Goal: Task Accomplishment & Management: Manage account settings

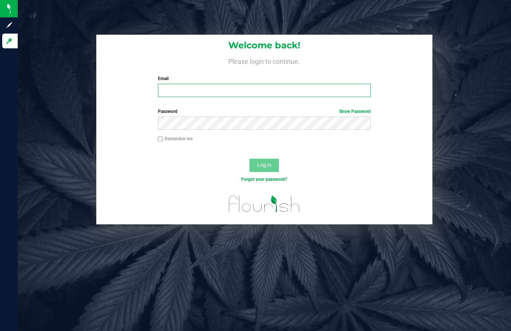
click at [234, 89] on input "Email" at bounding box center [264, 90] width 213 height 13
type input "[EMAIL_ADDRESS][DOMAIN_NAME]"
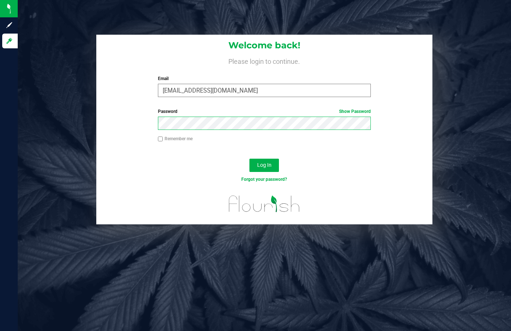
click at [250, 159] on button "Log In" at bounding box center [265, 165] width 30 height 13
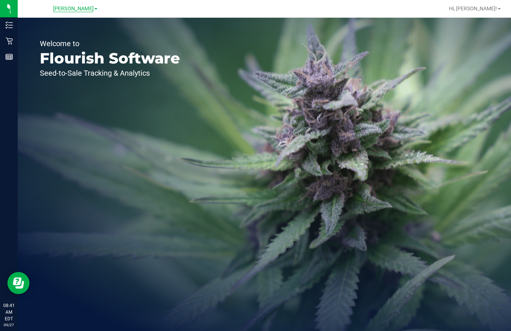
click at [87, 6] on span "[PERSON_NAME]" at bounding box center [73, 9] width 41 height 7
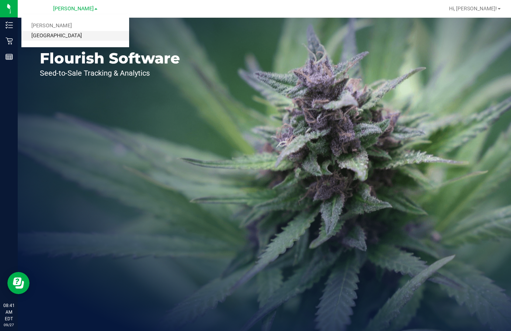
click at [69, 38] on link "[GEOGRAPHIC_DATA]" at bounding box center [75, 36] width 108 height 10
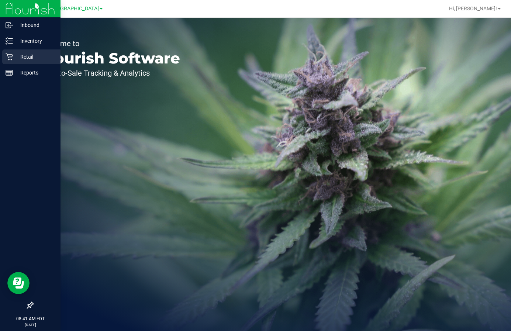
click at [23, 58] on p "Retail" at bounding box center [35, 56] width 44 height 9
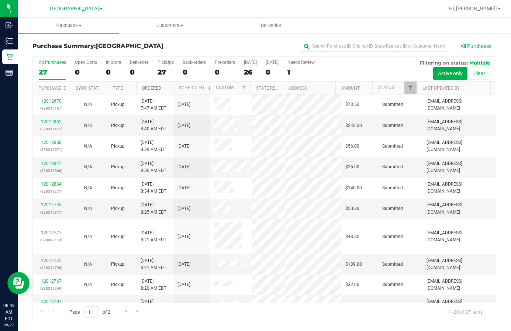
click at [151, 88] on link "Ordered" at bounding box center [151, 88] width 19 height 5
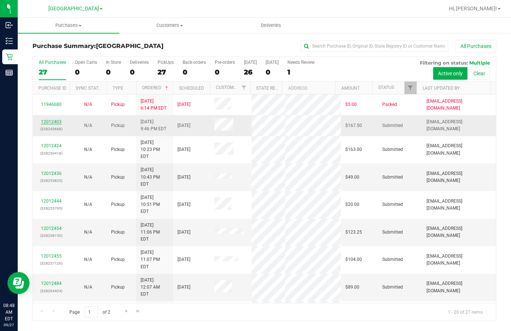
click at [53, 119] on link "12012403" at bounding box center [51, 121] width 21 height 5
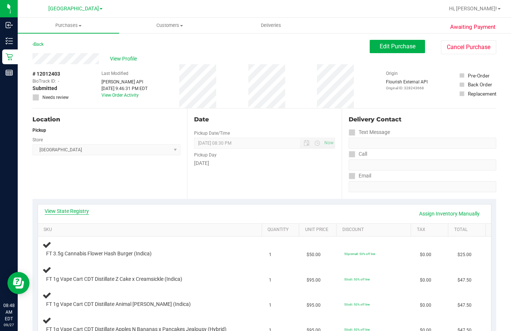
click at [61, 213] on link "View State Registry" at bounding box center [67, 211] width 44 height 7
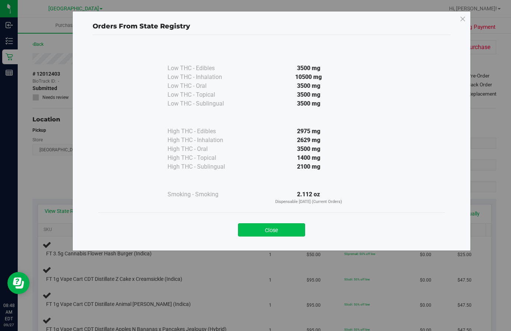
click at [270, 232] on button "Close" at bounding box center [271, 229] width 67 height 13
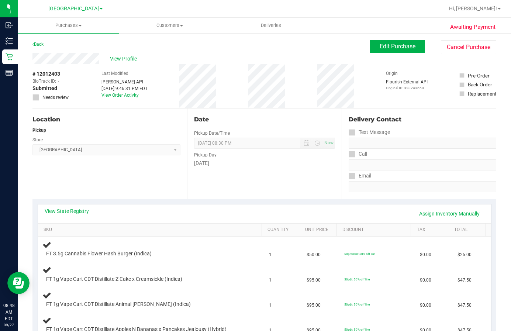
click at [68, 216] on div "View State Registry Assign Inventory Manually" at bounding box center [265, 214] width 440 height 13
click at [68, 211] on link "View State Registry" at bounding box center [67, 211] width 44 height 7
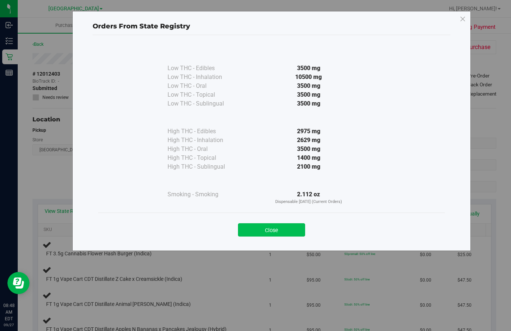
click at [279, 230] on button "Close" at bounding box center [271, 229] width 67 height 13
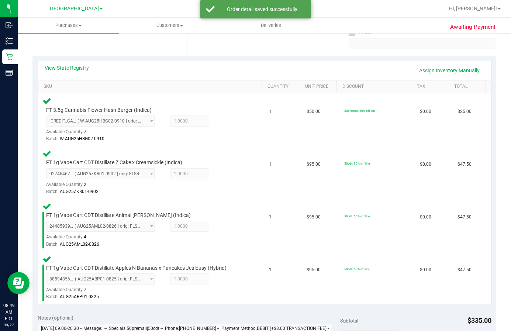
scroll to position [258, 0]
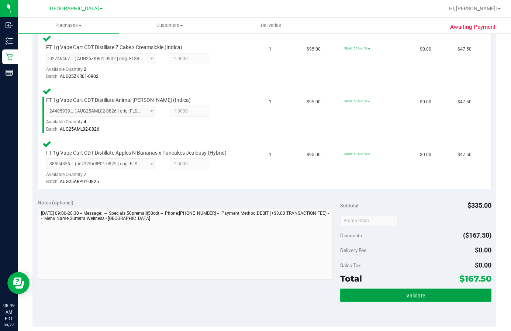
click at [457, 300] on button "Validate" at bounding box center [415, 295] width 151 height 13
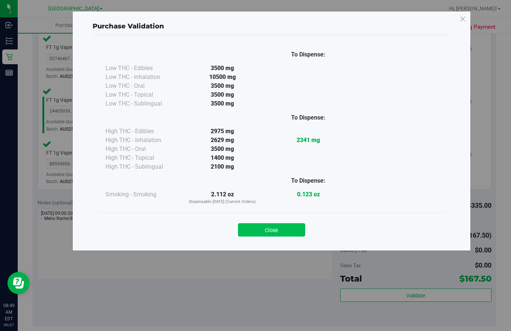
click at [280, 232] on button "Close" at bounding box center [271, 229] width 67 height 13
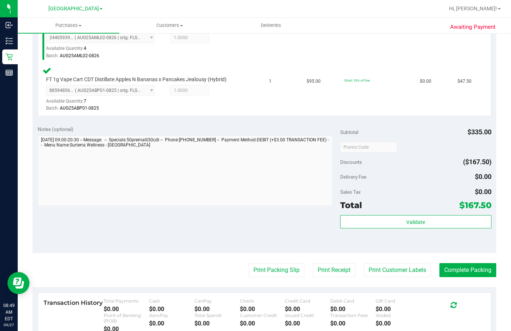
scroll to position [406, 0]
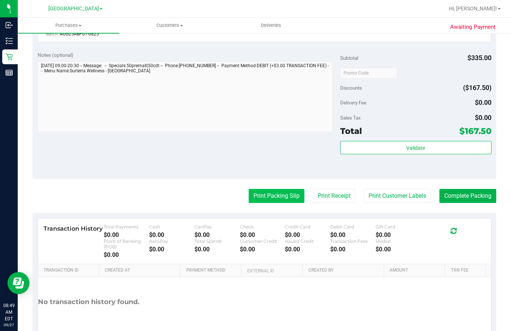
click at [289, 201] on button "Print Packing Slip" at bounding box center [277, 196] width 56 height 14
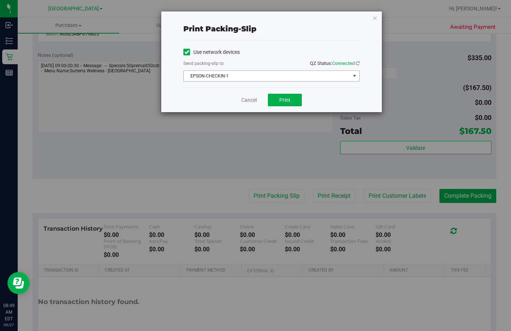
click at [279, 75] on span "EPSON-CHECKIN-1" at bounding box center [267, 76] width 167 height 10
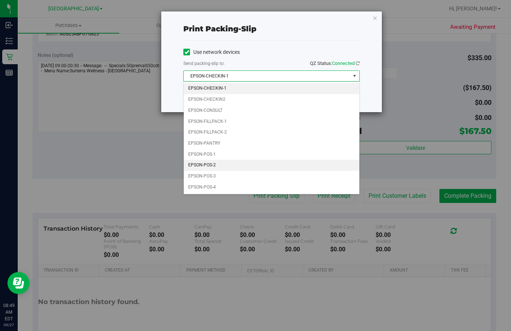
click at [207, 171] on li "EPSON-POS-2" at bounding box center [272, 165] width 176 height 11
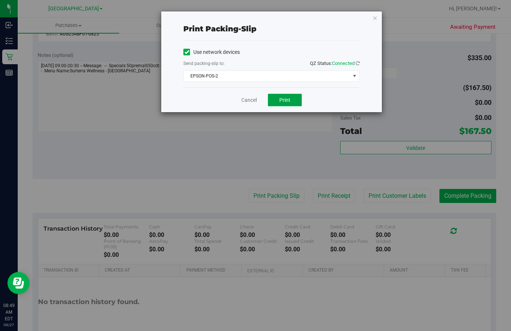
click at [299, 100] on button "Print" at bounding box center [285, 100] width 34 height 13
click at [249, 100] on link "Cancel" at bounding box center [249, 100] width 16 height 8
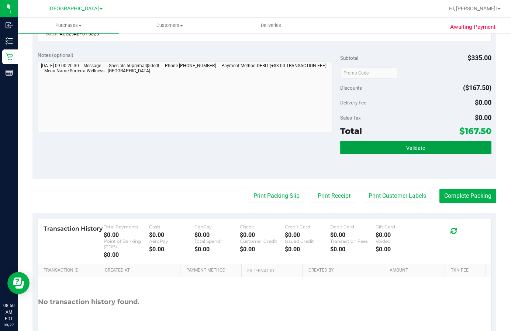
click at [422, 149] on button "Validate" at bounding box center [415, 147] width 151 height 13
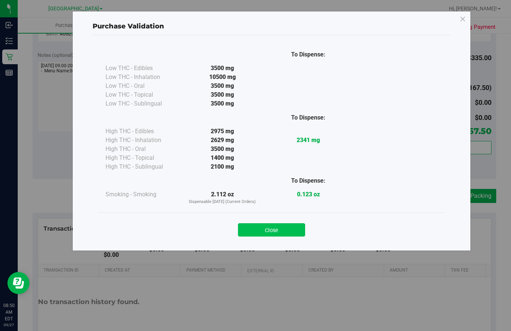
click at [293, 227] on button "Close" at bounding box center [271, 229] width 67 height 13
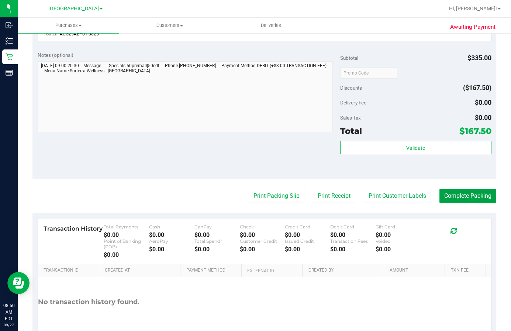
click at [446, 198] on button "Complete Packing" at bounding box center [468, 196] width 57 height 14
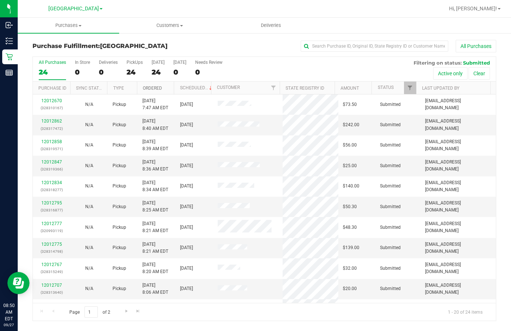
click at [150, 86] on link "Ordered" at bounding box center [152, 88] width 19 height 5
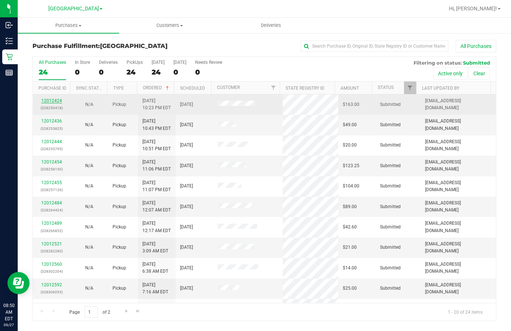
click at [47, 99] on link "12012424" at bounding box center [51, 100] width 21 height 5
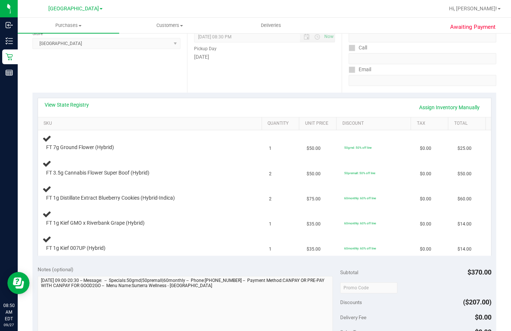
scroll to position [111, 0]
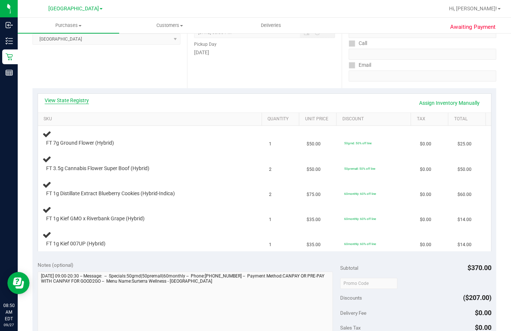
click at [69, 100] on link "View State Registry" at bounding box center [67, 100] width 44 height 7
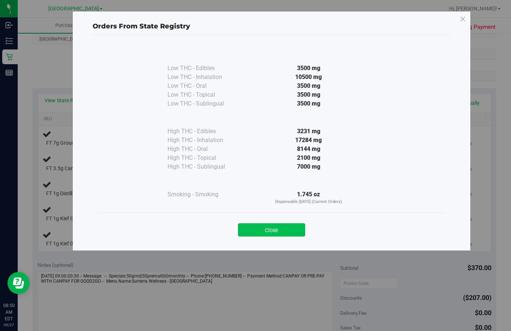
click at [263, 234] on button "Close" at bounding box center [271, 229] width 67 height 13
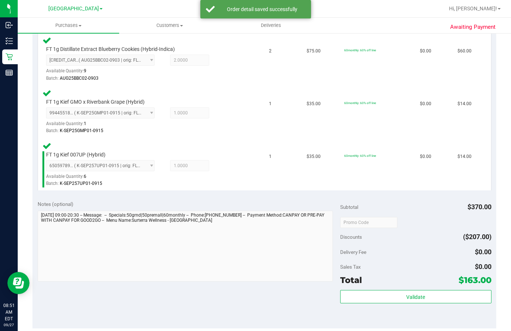
scroll to position [443, 0]
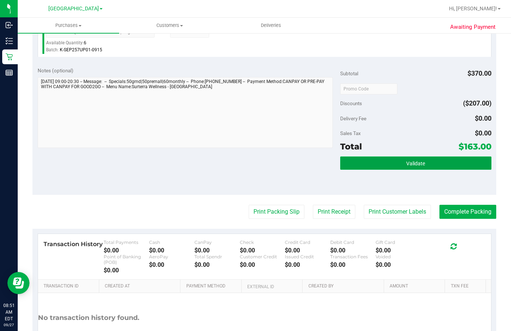
click at [411, 161] on span "Validate" at bounding box center [416, 164] width 19 height 6
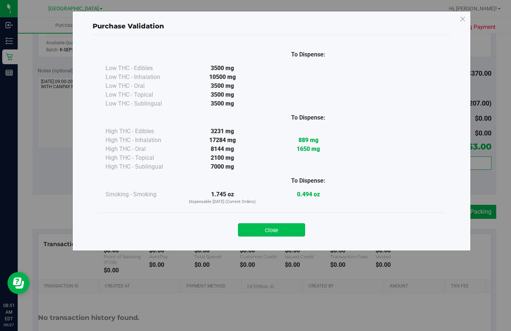
click at [270, 235] on button "Close" at bounding box center [271, 229] width 67 height 13
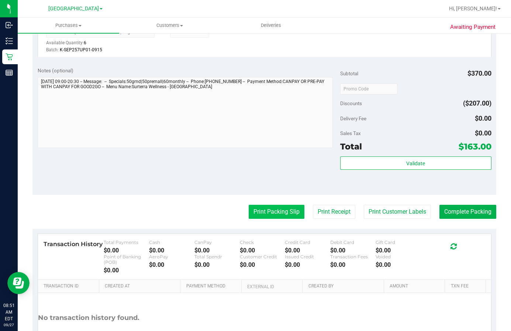
click at [271, 213] on button "Print Packing Slip" at bounding box center [277, 212] width 56 height 14
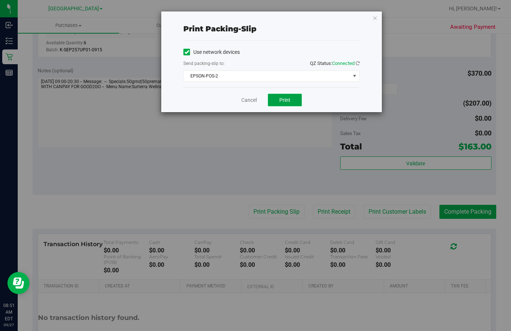
click at [281, 103] on button "Print" at bounding box center [285, 100] width 34 height 13
click at [250, 99] on link "Cancel" at bounding box center [249, 100] width 16 height 8
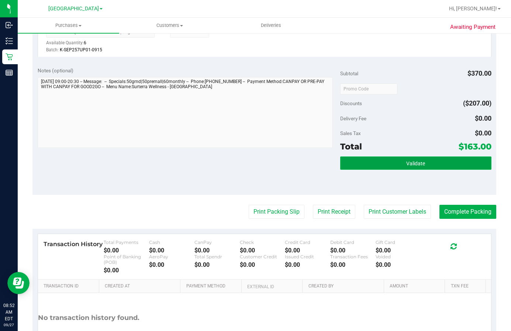
click at [395, 161] on button "Validate" at bounding box center [415, 163] width 151 height 13
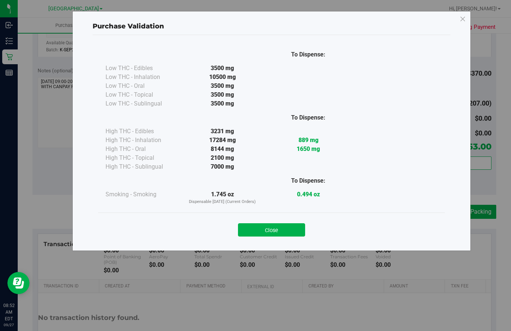
click at [253, 226] on button "Close" at bounding box center [271, 229] width 67 height 13
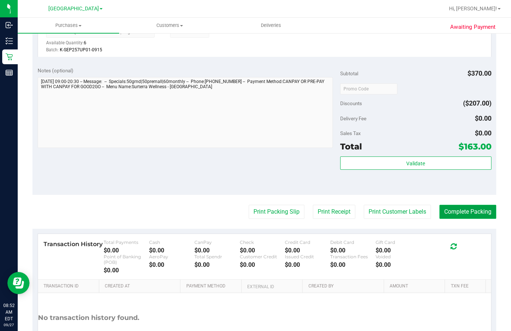
click at [481, 211] on button "Complete Packing" at bounding box center [468, 212] width 57 height 14
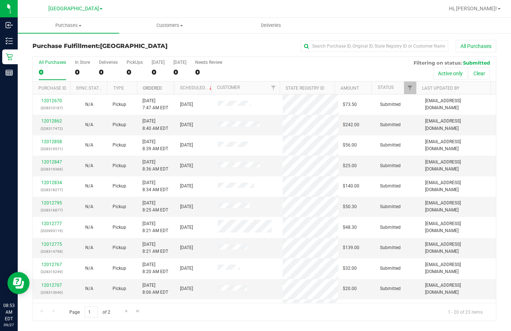
click at [155, 90] on link "Ordered" at bounding box center [152, 88] width 19 height 5
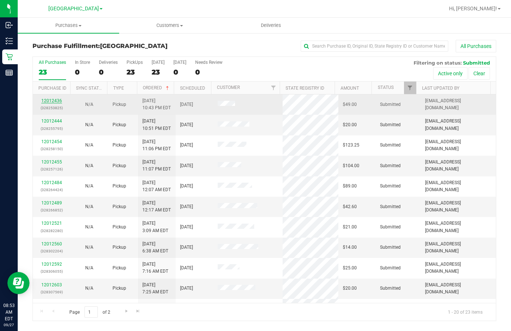
click at [52, 102] on link "12012436" at bounding box center [51, 100] width 21 height 5
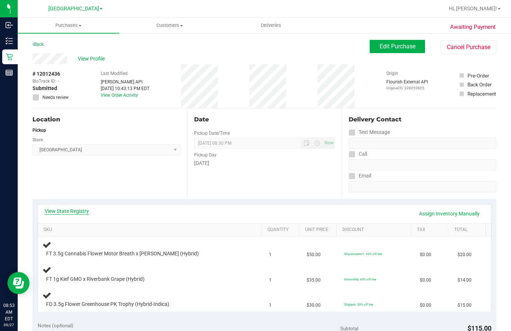
click at [73, 208] on link "View State Registry" at bounding box center [67, 211] width 44 height 7
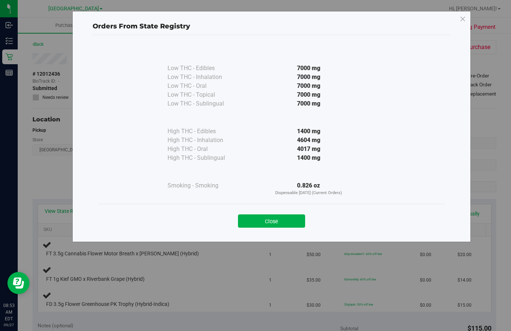
click at [281, 228] on div "Close" at bounding box center [271, 219] width 347 height 30
click at [299, 222] on button "Close" at bounding box center [271, 221] width 67 height 13
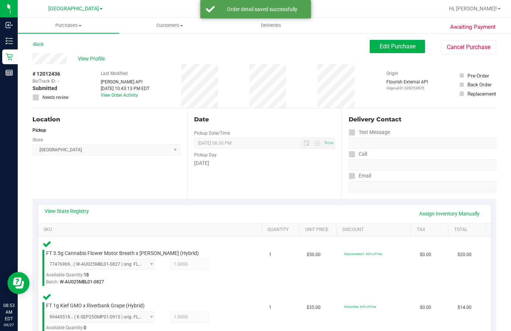
click at [313, 111] on div "Date Pickup Date/Time [DATE] Now [DATE] 08:30 PM Now Pickup Day [DATE]" at bounding box center [264, 154] width 155 height 90
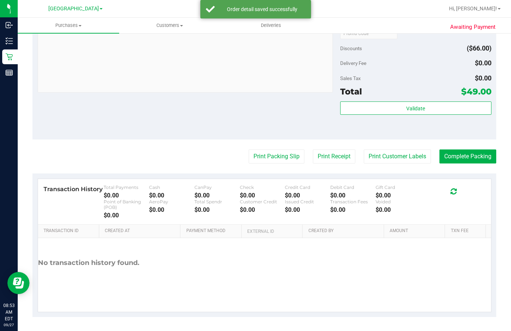
scroll to position [394, 0]
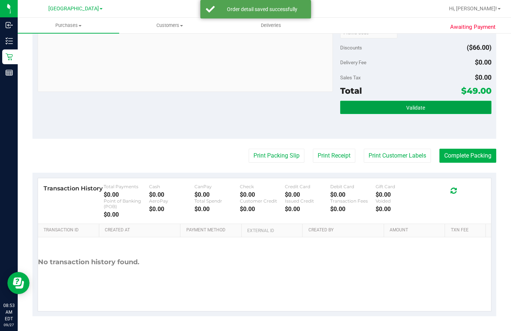
click at [393, 110] on button "Validate" at bounding box center [415, 107] width 151 height 13
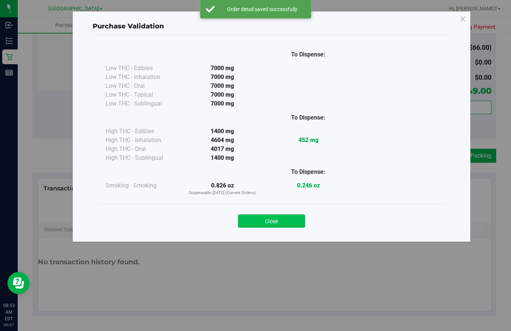
click at [288, 218] on button "Close" at bounding box center [271, 221] width 67 height 13
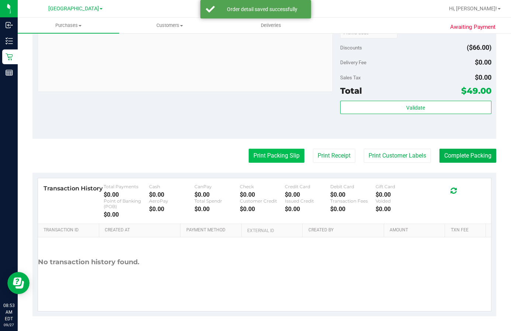
click at [273, 152] on button "Print Packing Slip" at bounding box center [277, 156] width 56 height 14
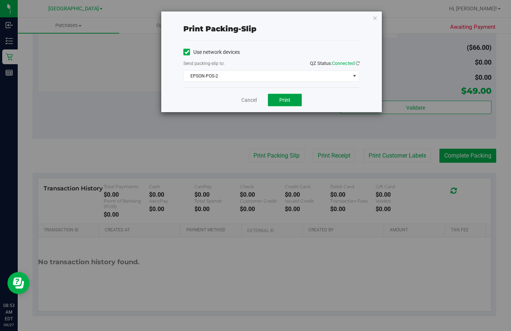
click at [294, 102] on button "Print" at bounding box center [285, 100] width 34 height 13
click at [254, 100] on link "Cancel" at bounding box center [249, 100] width 16 height 8
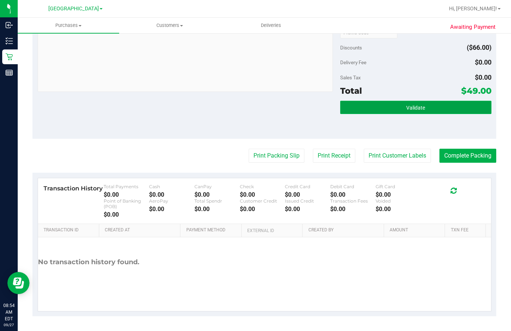
click at [390, 111] on button "Validate" at bounding box center [415, 107] width 151 height 13
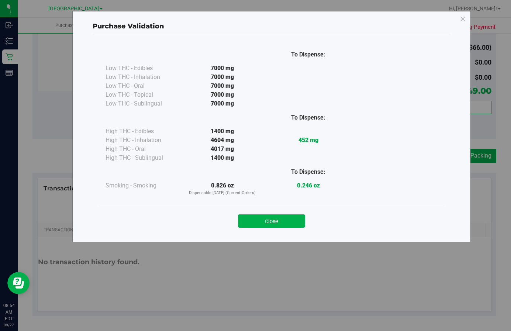
drag, startPoint x: 286, startPoint y: 221, endPoint x: 325, endPoint y: 207, distance: 41.7
click at [288, 220] on button "Close" at bounding box center [271, 221] width 67 height 13
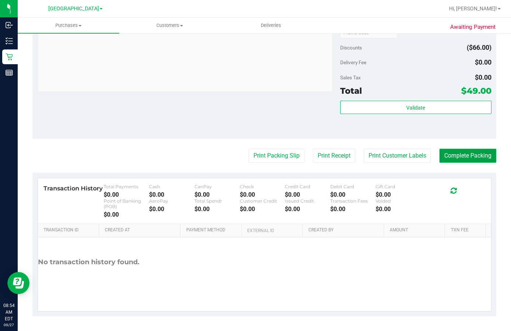
click at [456, 161] on button "Complete Packing" at bounding box center [468, 156] width 57 height 14
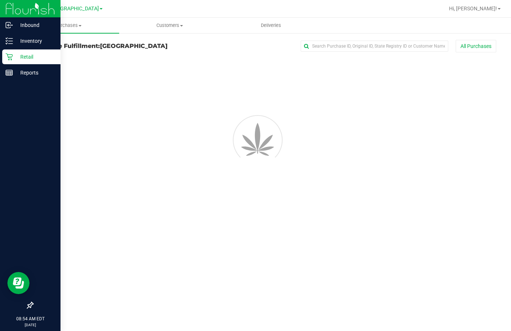
click at [36, 58] on p "Retail" at bounding box center [35, 56] width 44 height 9
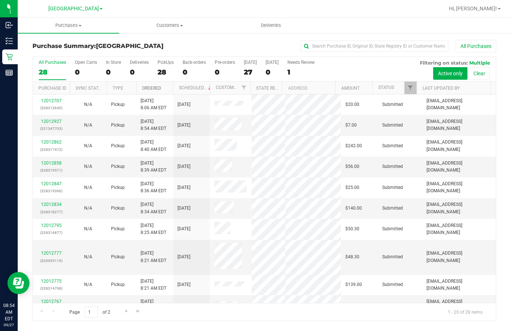
click at [150, 86] on link "Ordered" at bounding box center [151, 88] width 19 height 5
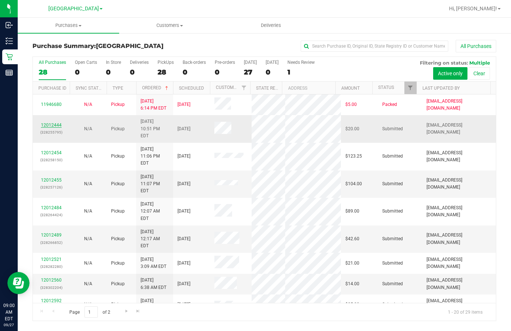
click at [48, 123] on link "12012444" at bounding box center [51, 125] width 21 height 5
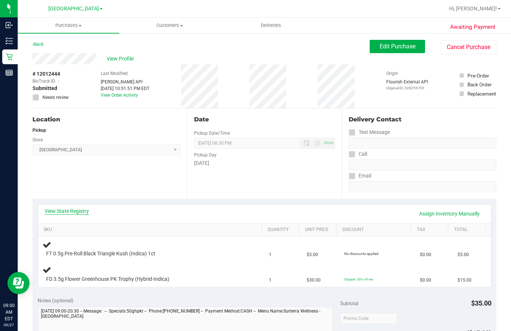
click at [77, 211] on link "View State Registry" at bounding box center [67, 211] width 44 height 7
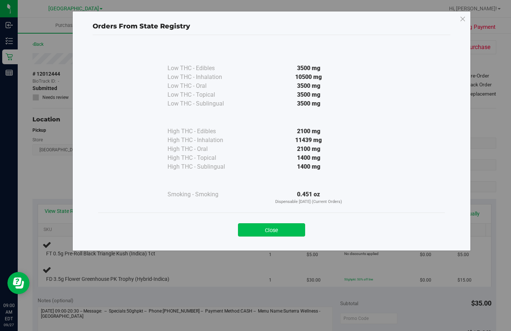
click at [273, 227] on button "Close" at bounding box center [271, 229] width 67 height 13
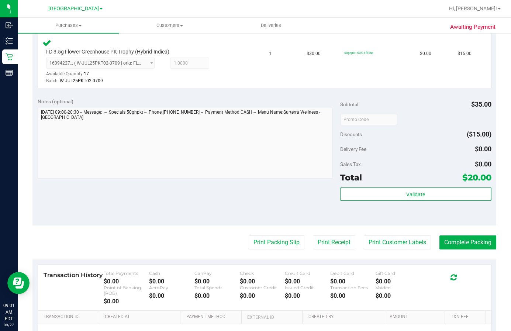
scroll to position [332, 0]
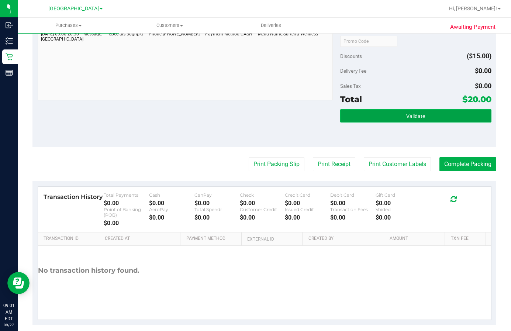
click at [421, 122] on button "Validate" at bounding box center [415, 115] width 151 height 13
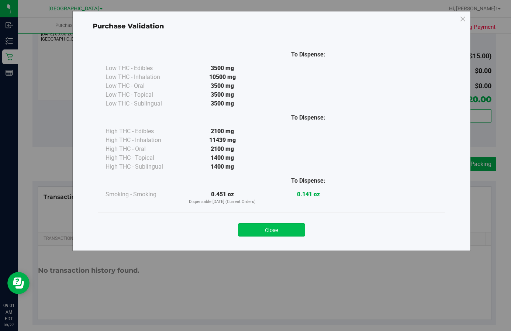
click at [272, 230] on button "Close" at bounding box center [271, 229] width 67 height 13
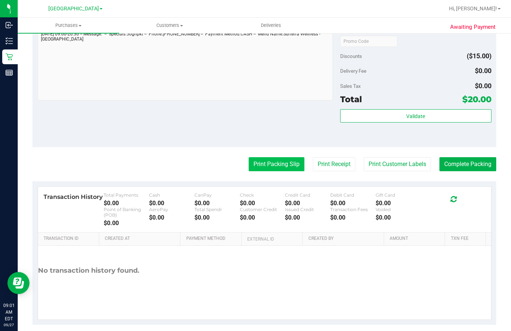
click at [271, 162] on button "Print Packing Slip" at bounding box center [277, 164] width 56 height 14
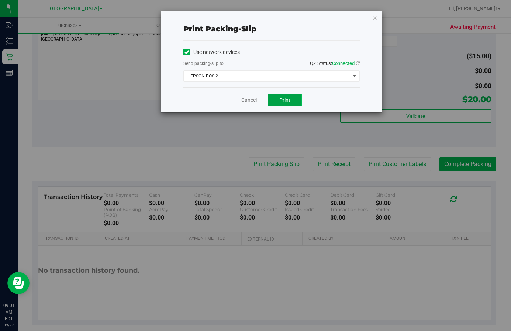
click at [289, 104] on button "Print" at bounding box center [285, 100] width 34 height 13
click at [253, 102] on link "Cancel" at bounding box center [249, 100] width 16 height 8
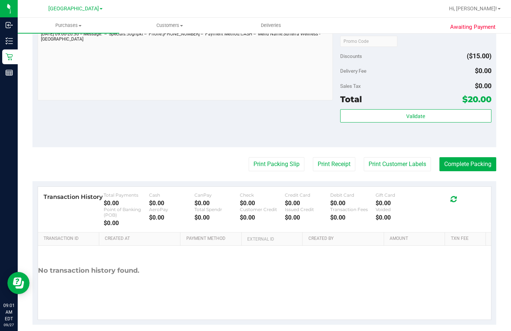
click at [371, 109] on div "Subtotal $35.00 Discounts ($15.00) Delivery Fee $0.00 Sales Tax $0.00 Total $20…" at bounding box center [415, 81] width 151 height 123
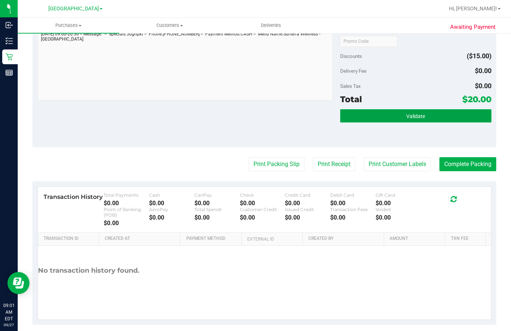
click at [374, 121] on button "Validate" at bounding box center [415, 115] width 151 height 13
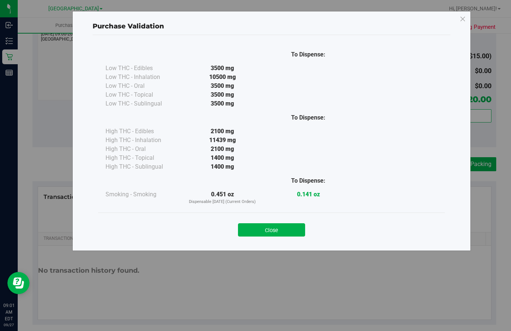
click at [282, 231] on button "Close" at bounding box center [271, 229] width 67 height 13
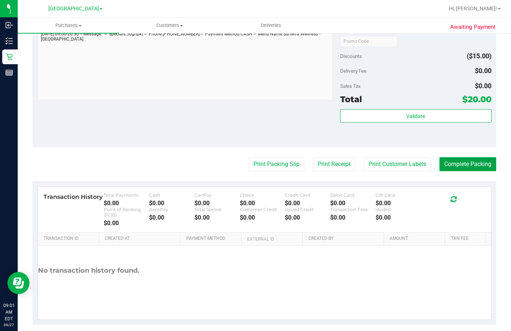
drag, startPoint x: 469, startPoint y: 161, endPoint x: 465, endPoint y: 162, distance: 5.0
click at [469, 161] on button "Complete Packing" at bounding box center [468, 164] width 57 height 14
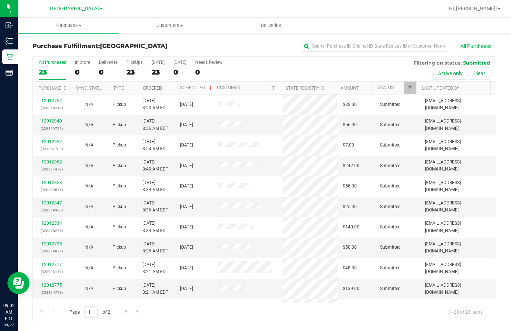
click at [160, 86] on link "Ordered" at bounding box center [152, 88] width 19 height 5
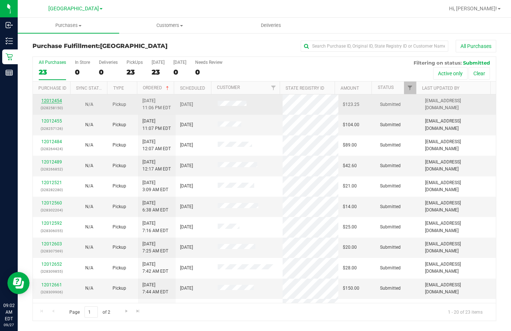
click at [55, 101] on link "12012454" at bounding box center [51, 100] width 21 height 5
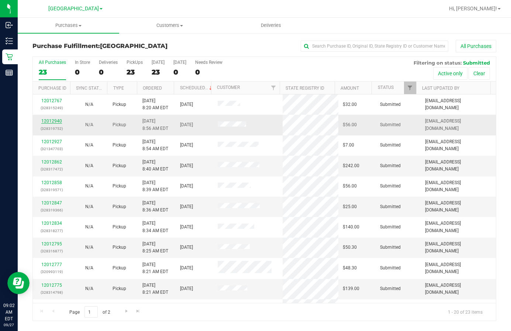
click at [54, 121] on link "12012940" at bounding box center [51, 121] width 21 height 5
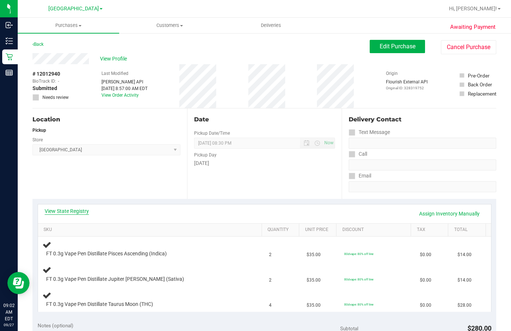
click at [69, 210] on link "View State Registry" at bounding box center [67, 211] width 44 height 7
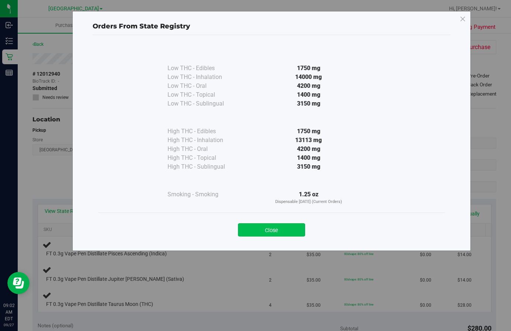
click at [293, 228] on button "Close" at bounding box center [271, 229] width 67 height 13
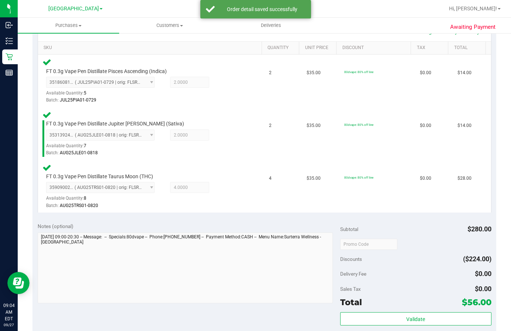
scroll to position [185, 0]
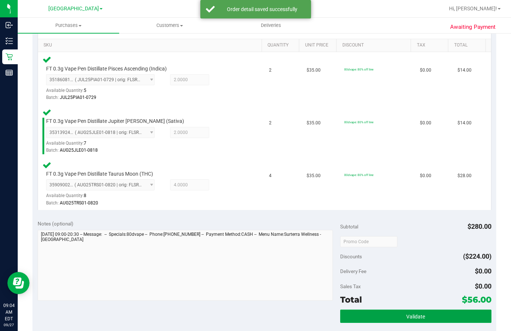
drag, startPoint x: 464, startPoint y: 313, endPoint x: 421, endPoint y: 256, distance: 71.4
click at [464, 313] on button "Validate" at bounding box center [415, 316] width 151 height 13
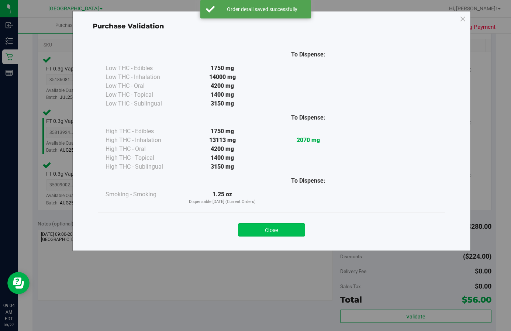
click at [284, 226] on button "Close" at bounding box center [271, 229] width 67 height 13
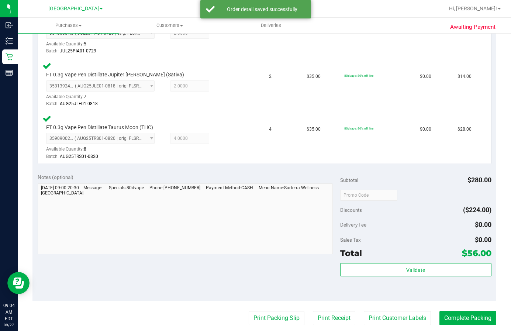
scroll to position [332, 0]
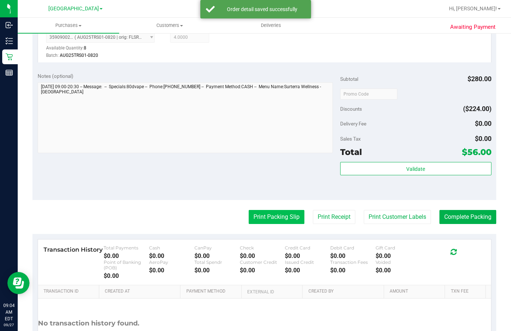
click at [264, 222] on button "Print Packing Slip" at bounding box center [277, 217] width 56 height 14
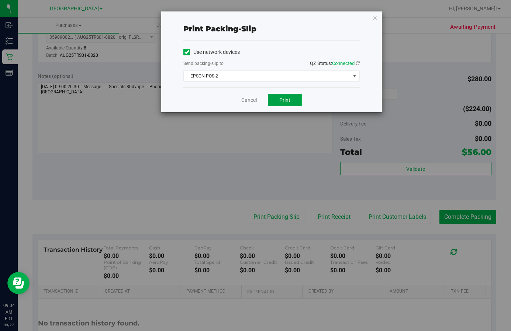
click at [297, 103] on button "Print" at bounding box center [285, 100] width 34 height 13
click at [244, 103] on link "Cancel" at bounding box center [249, 100] width 16 height 8
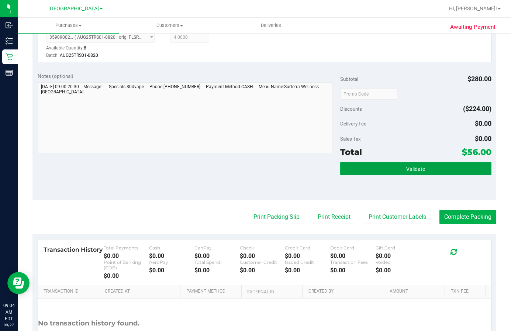
click at [460, 169] on button "Validate" at bounding box center [415, 168] width 151 height 13
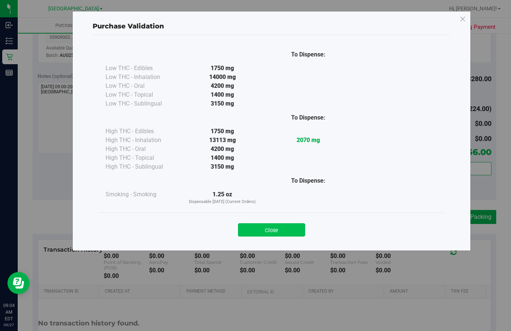
click at [282, 230] on button "Close" at bounding box center [271, 229] width 67 height 13
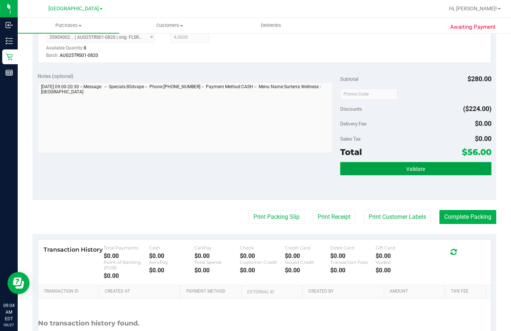
click at [442, 169] on button "Validate" at bounding box center [415, 168] width 151 height 13
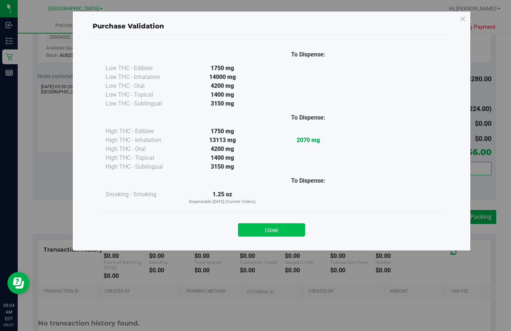
click at [272, 231] on button "Close" at bounding box center [271, 229] width 67 height 13
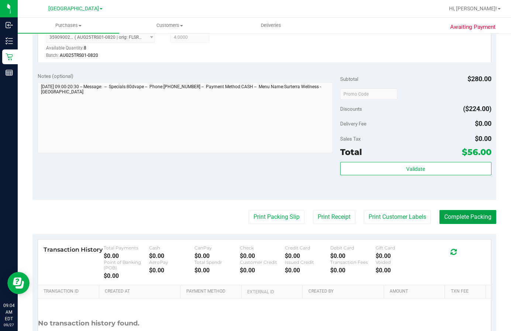
click at [464, 223] on button "Complete Packing" at bounding box center [468, 217] width 57 height 14
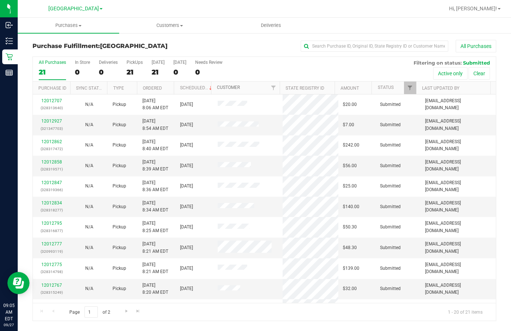
click at [229, 88] on link "Customer" at bounding box center [228, 87] width 23 height 5
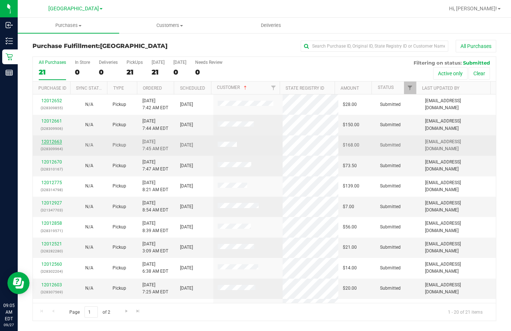
click at [49, 143] on link "12012663" at bounding box center [51, 141] width 21 height 5
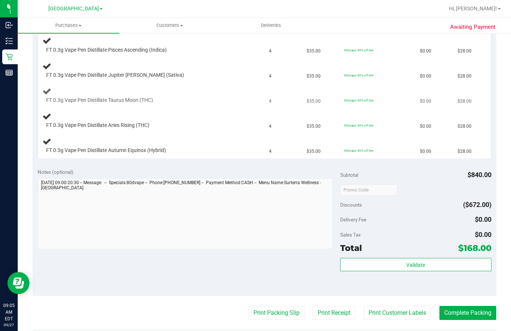
scroll to position [148, 0]
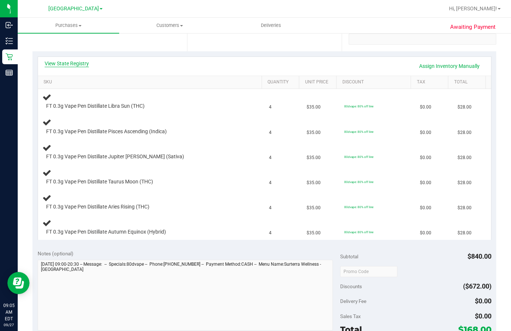
click at [80, 64] on link "View State Registry" at bounding box center [67, 63] width 44 height 7
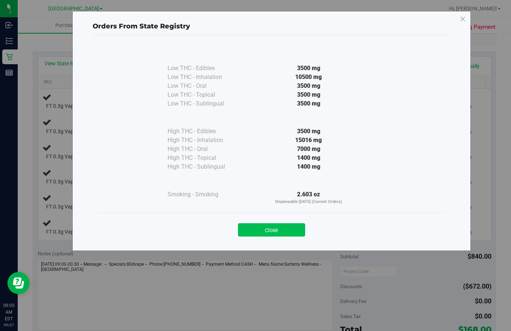
click at [282, 231] on button "Close" at bounding box center [271, 229] width 67 height 13
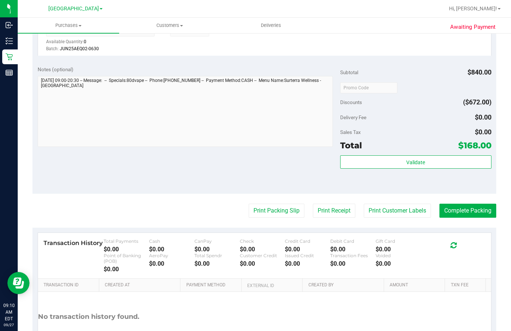
scroll to position [552, 0]
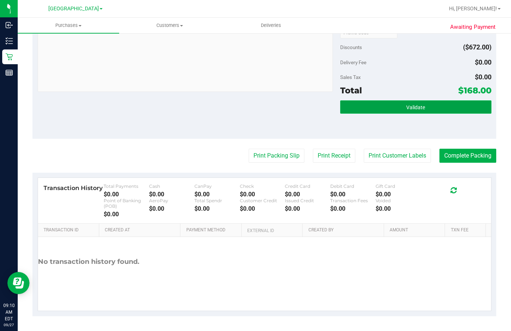
click at [432, 109] on button "Validate" at bounding box center [415, 106] width 151 height 13
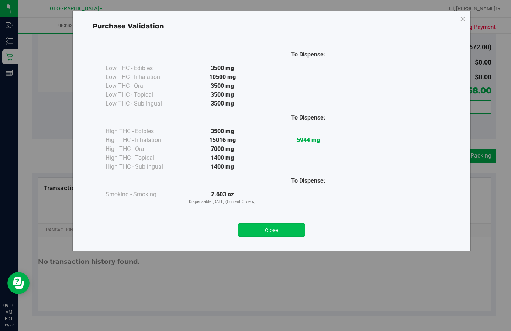
click at [285, 232] on button "Close" at bounding box center [271, 229] width 67 height 13
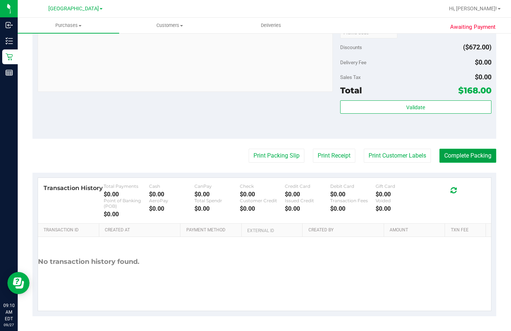
click at [464, 160] on button "Complete Packing" at bounding box center [468, 156] width 57 height 14
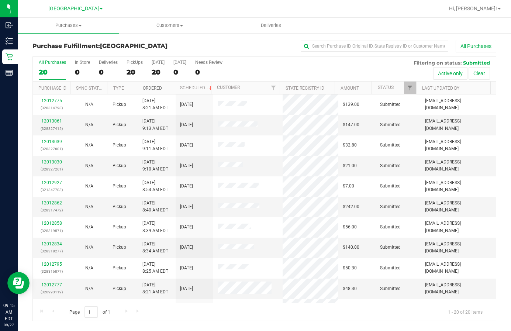
click at [154, 88] on link "Ordered" at bounding box center [152, 88] width 19 height 5
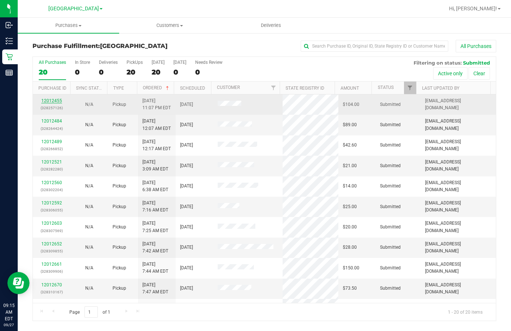
click at [54, 99] on link "12012455" at bounding box center [51, 100] width 21 height 5
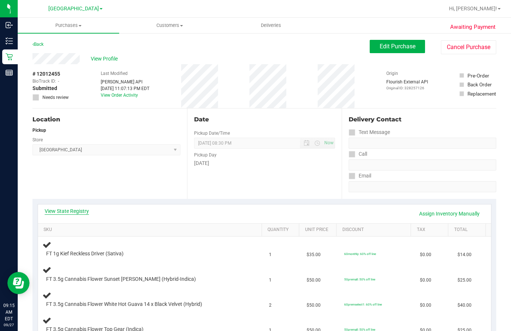
click at [73, 208] on link "View State Registry" at bounding box center [67, 211] width 44 height 7
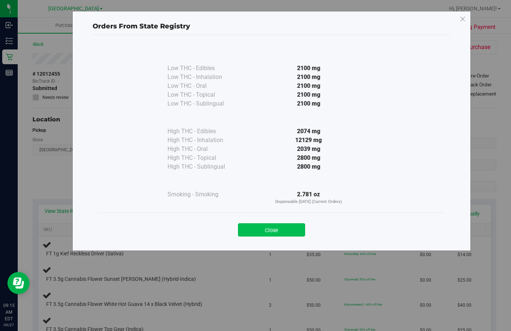
click at [270, 234] on button "Close" at bounding box center [271, 229] width 67 height 13
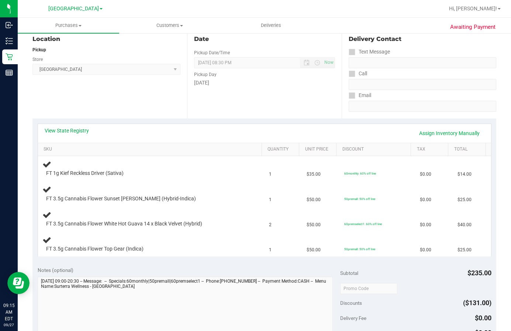
scroll to position [111, 0]
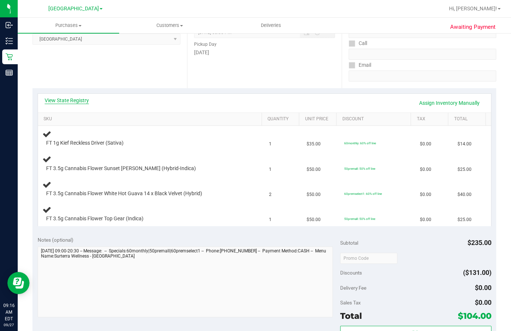
click at [79, 97] on link "View State Registry" at bounding box center [67, 100] width 44 height 7
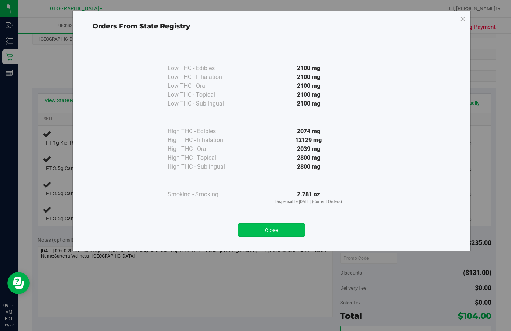
click at [295, 231] on button "Close" at bounding box center [271, 229] width 67 height 13
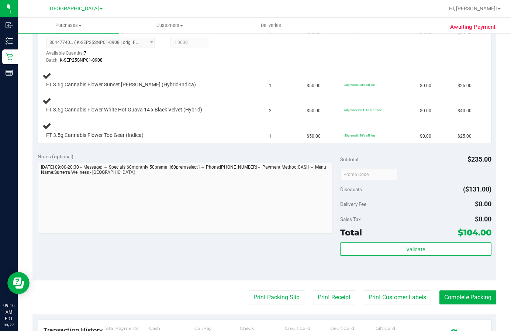
scroll to position [216, 0]
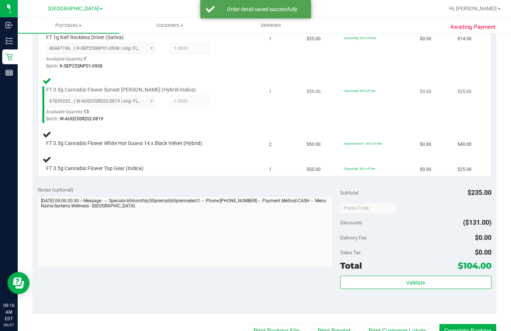
click at [381, 125] on td "50premall: 50% off line" at bounding box center [378, 99] width 76 height 53
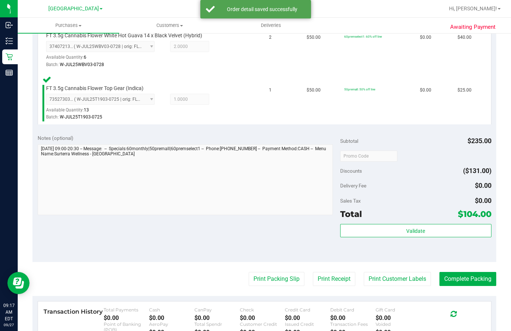
scroll to position [364, 0]
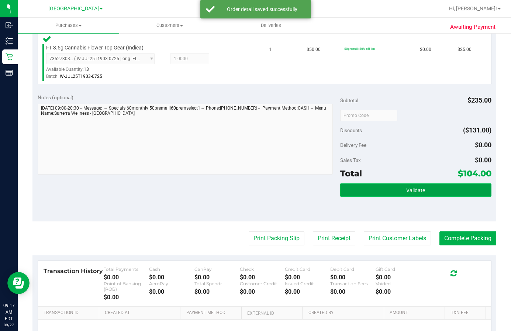
click at [426, 196] on button "Validate" at bounding box center [415, 190] width 151 height 13
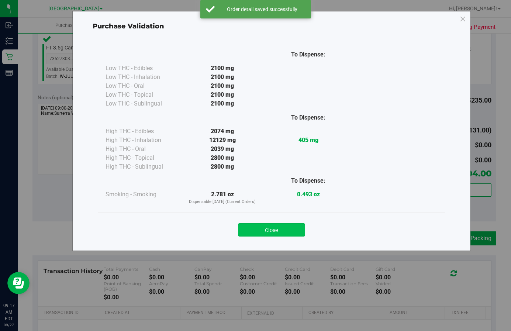
click at [282, 231] on button "Close" at bounding box center [271, 229] width 67 height 13
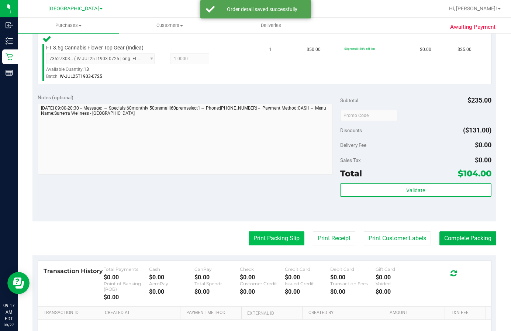
click at [286, 234] on button "Print Packing Slip" at bounding box center [277, 239] width 56 height 14
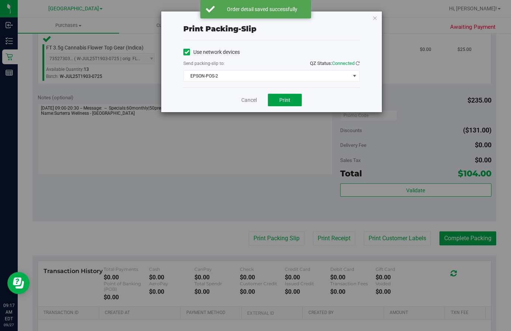
click at [283, 98] on span "Print" at bounding box center [285, 100] width 11 height 6
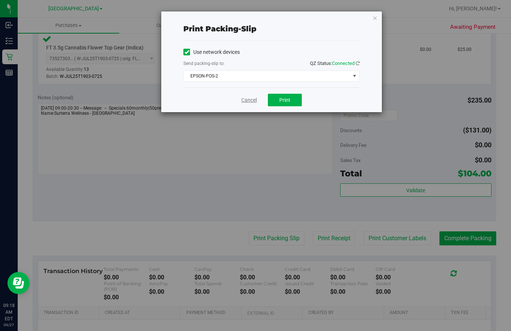
click at [247, 99] on link "Cancel" at bounding box center [249, 100] width 16 height 8
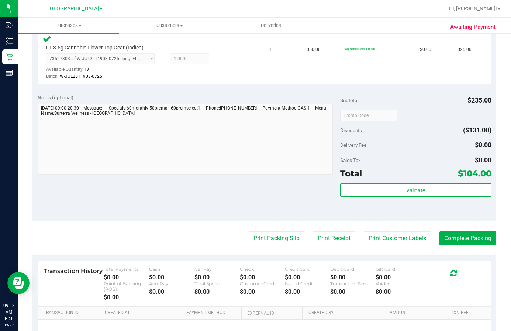
click at [420, 179] on div "Total $104.00" at bounding box center [415, 173] width 151 height 13
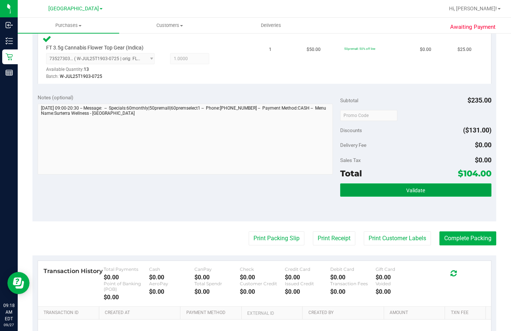
click at [421, 188] on span "Validate" at bounding box center [416, 191] width 19 height 6
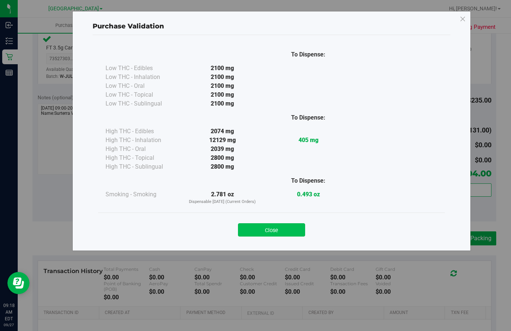
click at [288, 226] on button "Close" at bounding box center [271, 229] width 67 height 13
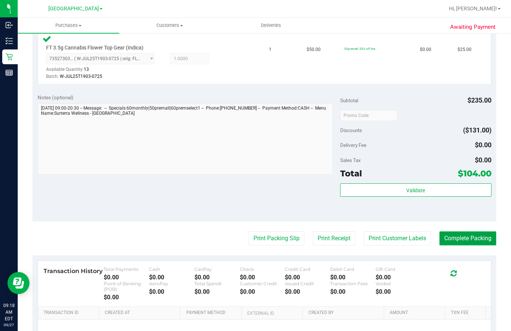
click at [480, 237] on button "Complete Packing" at bounding box center [468, 239] width 57 height 14
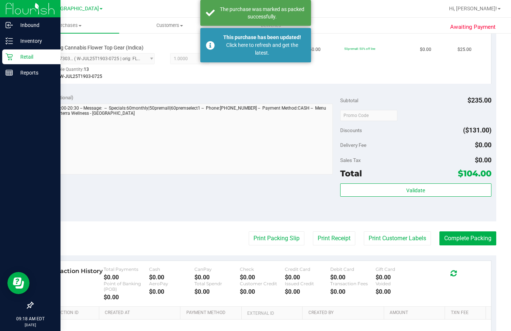
click at [25, 60] on p "Retail" at bounding box center [35, 56] width 44 height 9
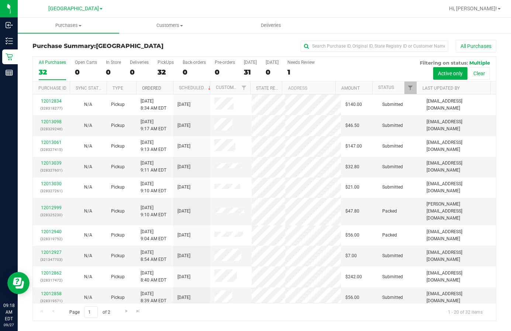
click at [150, 90] on link "Ordered" at bounding box center [151, 88] width 19 height 5
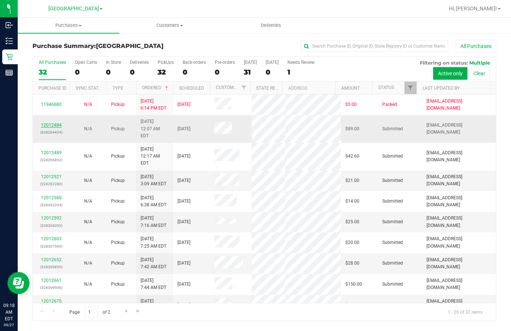
click at [51, 123] on link "12012484" at bounding box center [51, 125] width 21 height 5
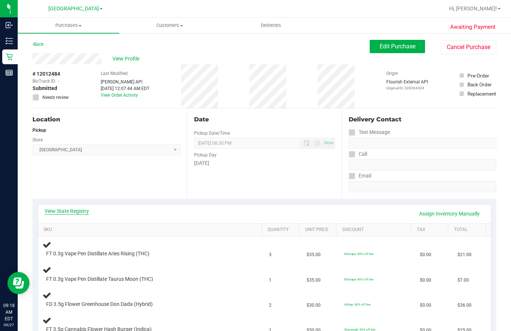
click at [63, 208] on link "View State Registry" at bounding box center [67, 211] width 44 height 7
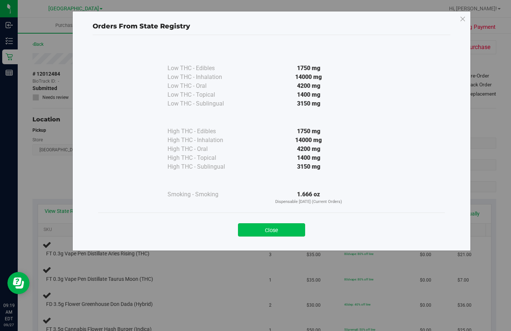
click at [281, 234] on button "Close" at bounding box center [271, 229] width 67 height 13
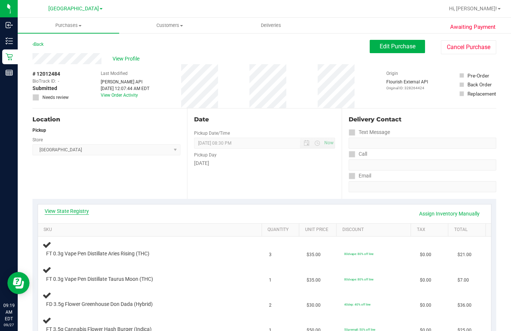
click at [71, 210] on link "View State Registry" at bounding box center [67, 211] width 44 height 7
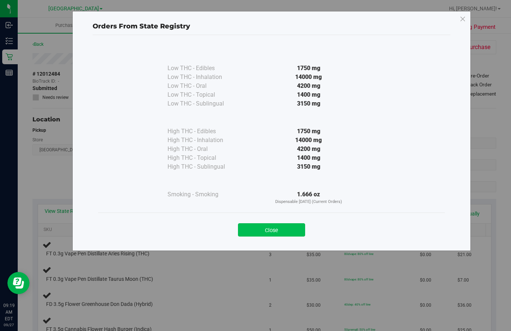
click at [268, 230] on button "Close" at bounding box center [271, 229] width 67 height 13
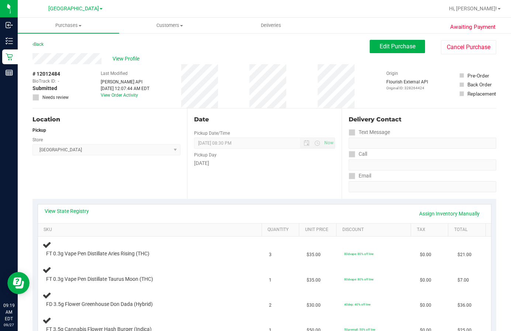
click at [75, 205] on div "View State Registry Assign Inventory Manually" at bounding box center [264, 214] width 453 height 19
click at [73, 210] on link "View State Registry" at bounding box center [67, 211] width 44 height 7
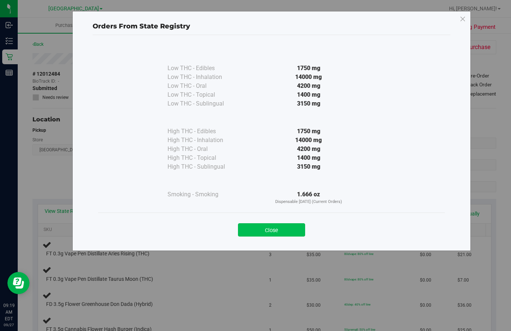
click at [288, 231] on button "Close" at bounding box center [271, 229] width 67 height 13
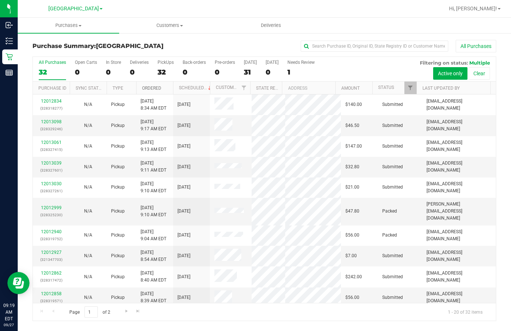
click at [150, 88] on link "Ordered" at bounding box center [151, 88] width 19 height 5
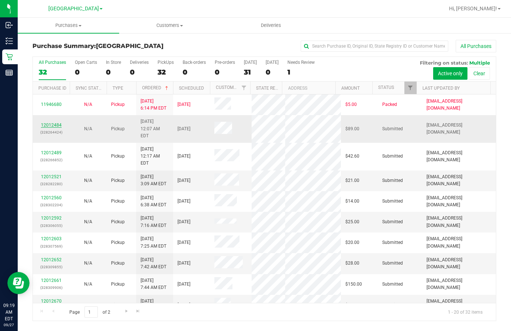
click at [55, 123] on link "12012484" at bounding box center [51, 125] width 21 height 5
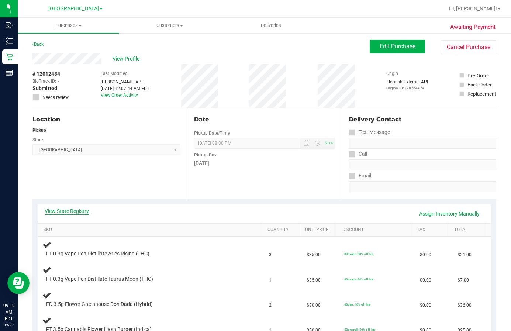
click at [76, 211] on link "View State Registry" at bounding box center [67, 211] width 44 height 7
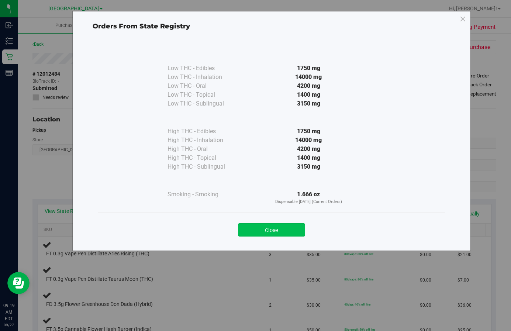
click at [287, 232] on button "Close" at bounding box center [271, 229] width 67 height 13
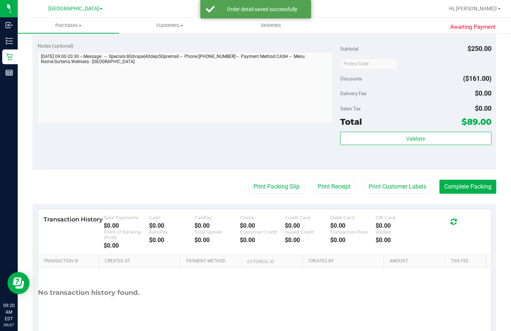
scroll to position [446, 0]
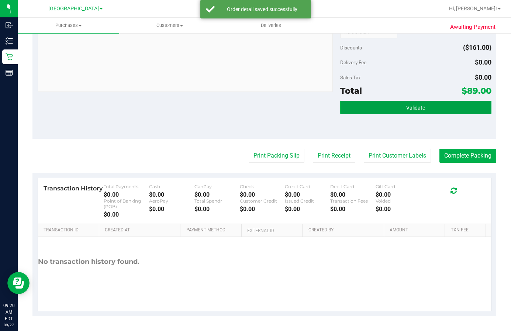
click at [430, 107] on button "Validate" at bounding box center [415, 107] width 151 height 13
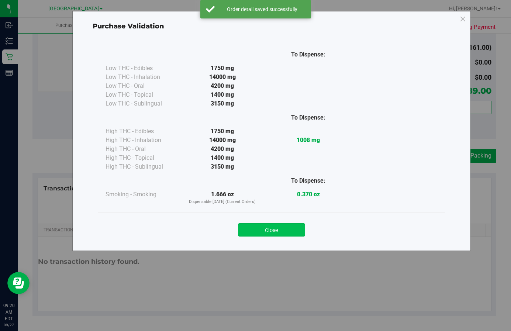
click at [286, 235] on button "Close" at bounding box center [271, 229] width 67 height 13
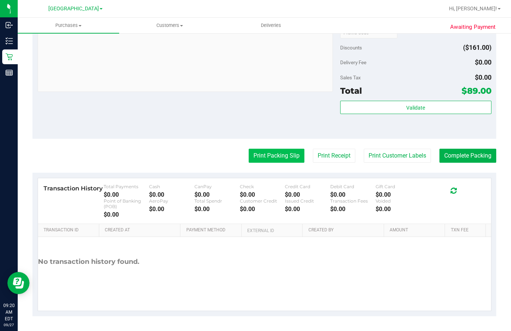
click at [255, 160] on button "Print Packing Slip" at bounding box center [277, 156] width 56 height 14
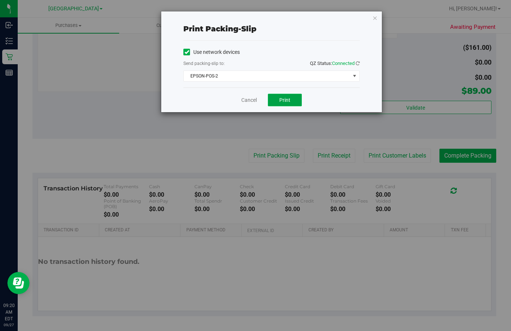
click at [287, 101] on span "Print" at bounding box center [285, 100] width 11 height 6
click at [248, 102] on link "Cancel" at bounding box center [249, 100] width 16 height 8
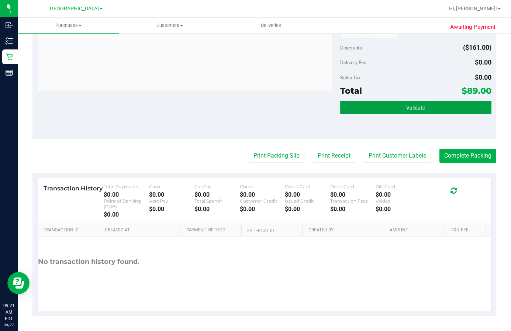
click at [415, 109] on span "Validate" at bounding box center [416, 108] width 19 height 6
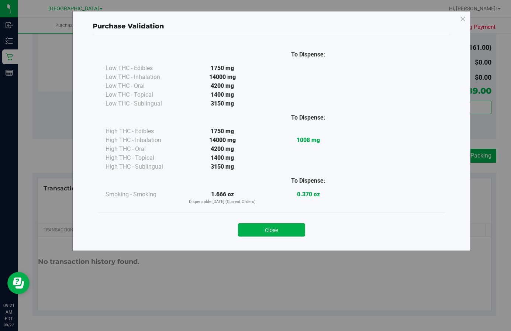
drag, startPoint x: 283, startPoint y: 234, endPoint x: 399, endPoint y: 202, distance: 120.0
click at [285, 233] on button "Close" at bounding box center [271, 229] width 67 height 13
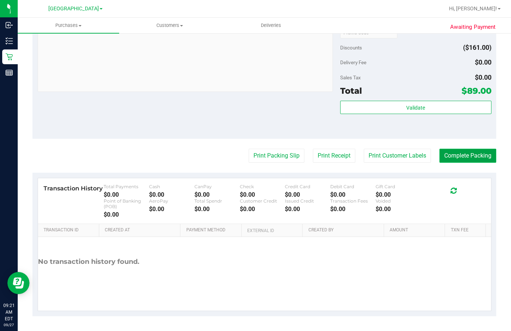
click at [457, 157] on button "Complete Packing" at bounding box center [468, 156] width 57 height 14
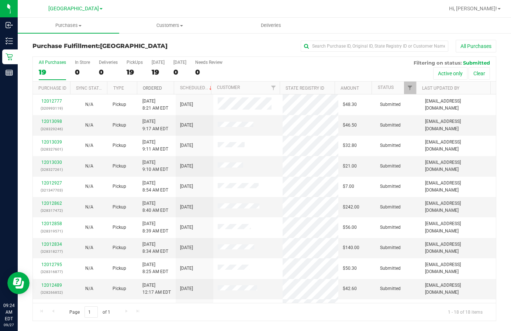
click at [150, 90] on link "Ordered" at bounding box center [152, 88] width 19 height 5
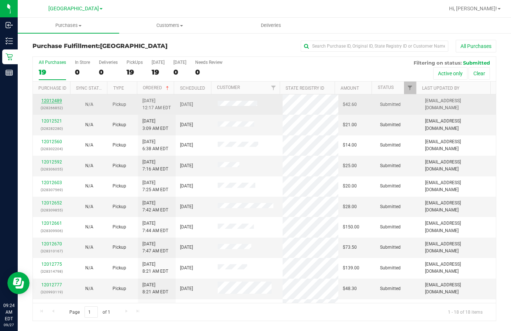
click at [51, 103] on link "12012489" at bounding box center [51, 100] width 21 height 5
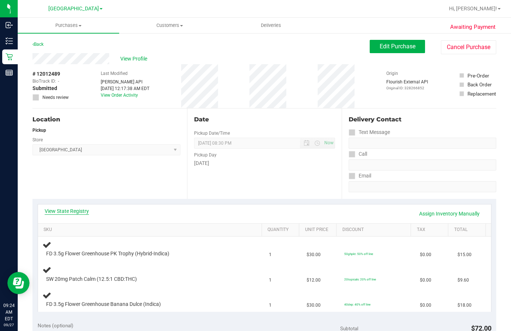
click at [76, 210] on link "View State Registry" at bounding box center [67, 211] width 44 height 7
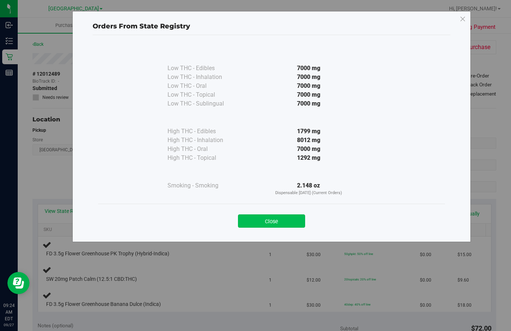
click at [282, 224] on button "Close" at bounding box center [271, 221] width 67 height 13
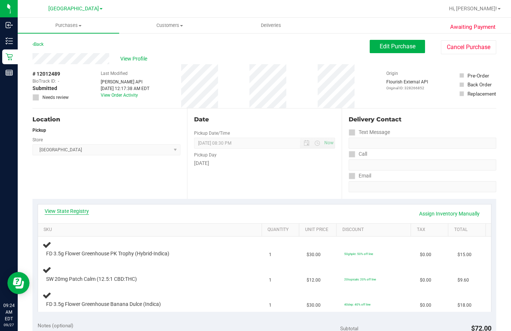
click at [76, 209] on link "View State Registry" at bounding box center [67, 211] width 44 height 7
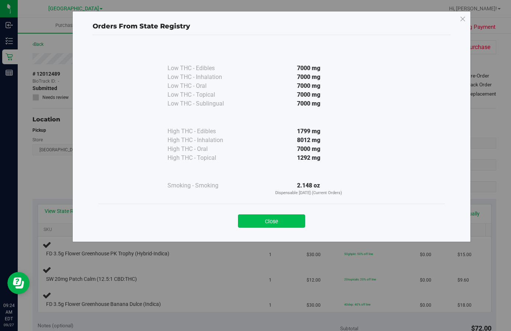
click at [277, 221] on button "Close" at bounding box center [271, 221] width 67 height 13
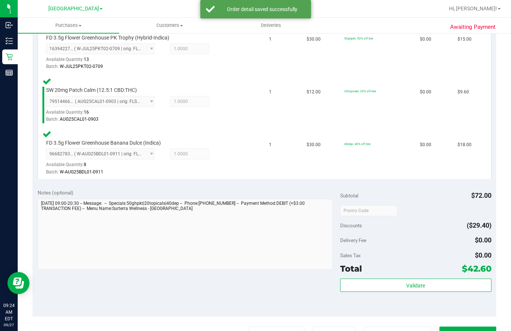
scroll to position [295, 0]
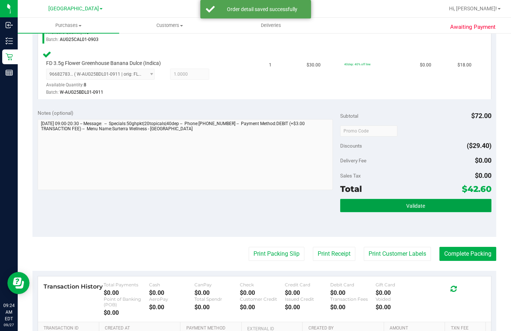
click at [376, 206] on button "Validate" at bounding box center [415, 205] width 151 height 13
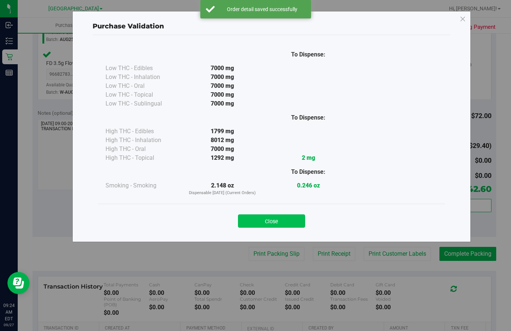
click at [287, 223] on button "Close" at bounding box center [271, 221] width 67 height 13
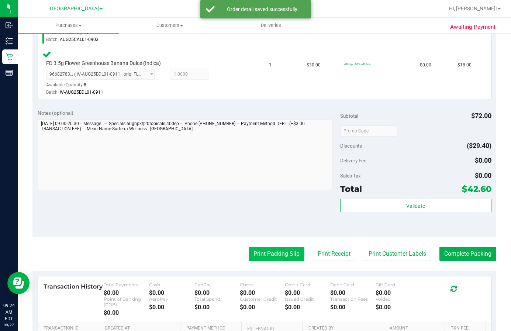
click at [270, 254] on button "Print Packing Slip" at bounding box center [277, 254] width 56 height 14
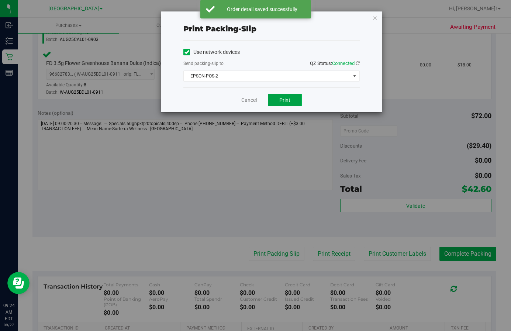
click at [277, 96] on button "Print" at bounding box center [285, 100] width 34 height 13
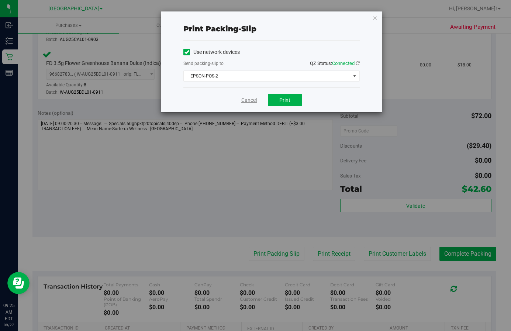
click at [251, 99] on link "Cancel" at bounding box center [249, 100] width 16 height 8
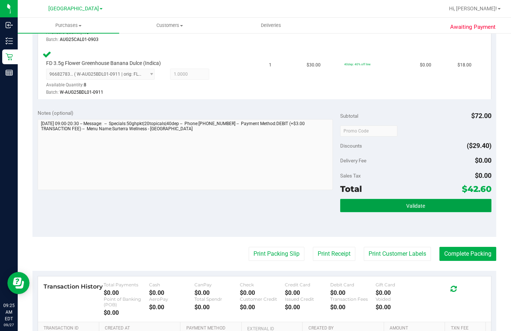
click at [455, 207] on button "Validate" at bounding box center [415, 205] width 151 height 13
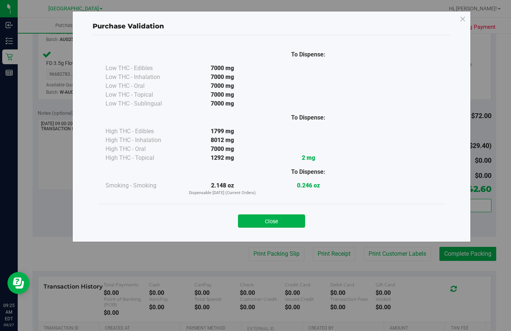
drag, startPoint x: 274, startPoint y: 221, endPoint x: 434, endPoint y: 239, distance: 160.6
click at [275, 221] on button "Close" at bounding box center [271, 221] width 67 height 13
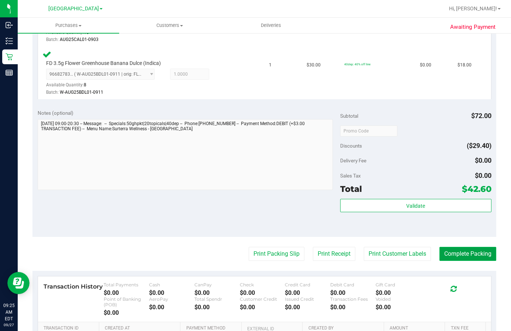
click at [459, 253] on button "Complete Packing" at bounding box center [468, 254] width 57 height 14
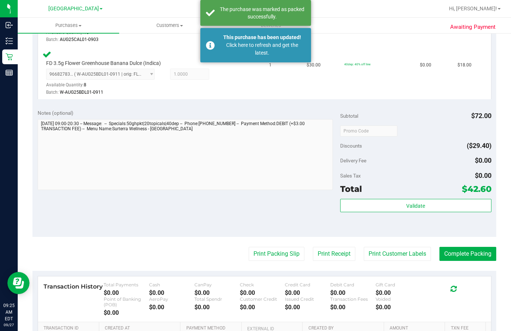
click at [229, 199] on div "Notes (optional) Subtotal $72.00 Discounts ($29.40) Delivery Fee $0.00 Sales Ta…" at bounding box center [264, 170] width 464 height 133
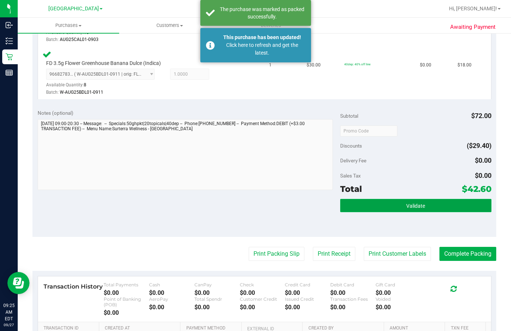
click at [380, 208] on div "Purchases Summary of purchases Fulfillment All purchases Customers All customer…" at bounding box center [265, 174] width 494 height 313
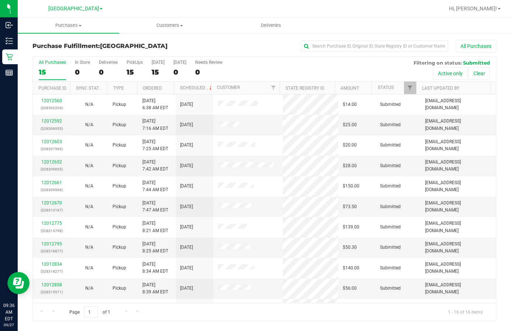
click at [154, 49] on h3 "Purchase Fulfillment: [GEOGRAPHIC_DATA]" at bounding box center [109, 46] width 155 height 7
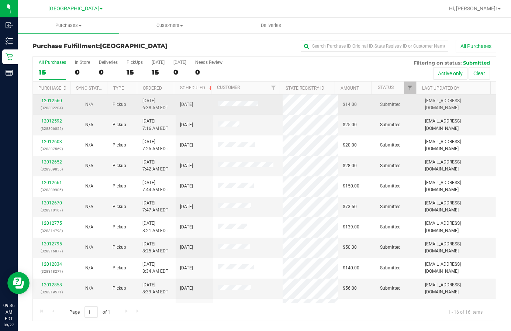
click at [52, 100] on link "12012560" at bounding box center [51, 100] width 21 height 5
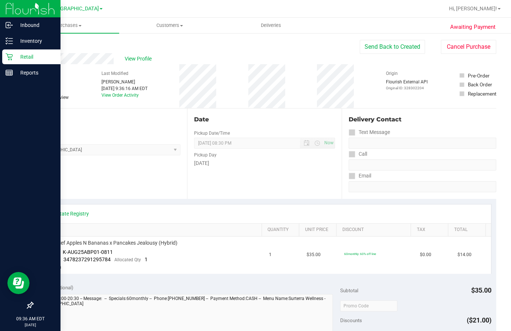
click at [29, 59] on p "Retail" at bounding box center [35, 56] width 44 height 9
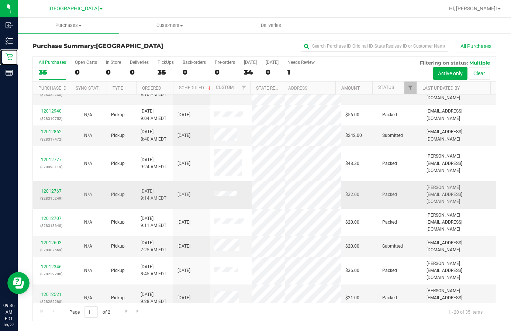
scroll to position [111, 0]
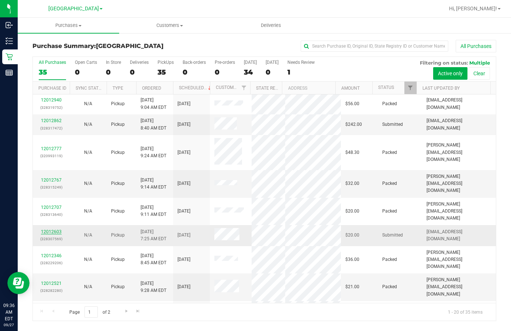
click at [53, 229] on link "12012603" at bounding box center [51, 231] width 21 height 5
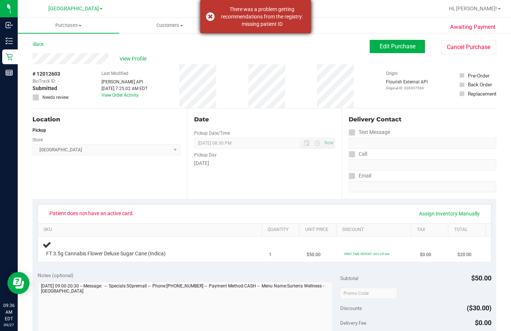
click at [212, 16] on div "There was a problem getting recommendations from the registry: missing patient …" at bounding box center [256, 16] width 111 height 33
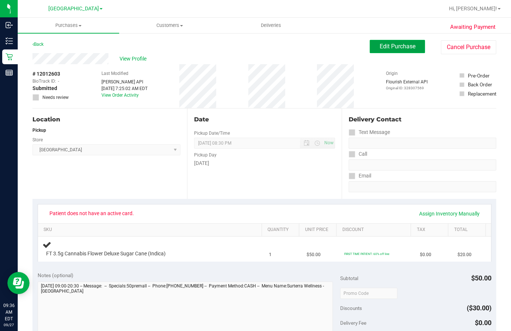
click at [400, 41] on button "Edit Purchase" at bounding box center [397, 46] width 55 height 13
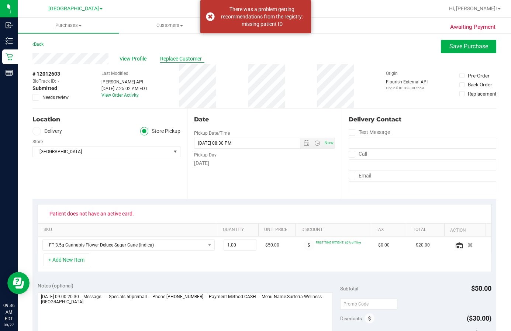
click at [175, 60] on span "Replace Customer" at bounding box center [182, 59] width 44 height 8
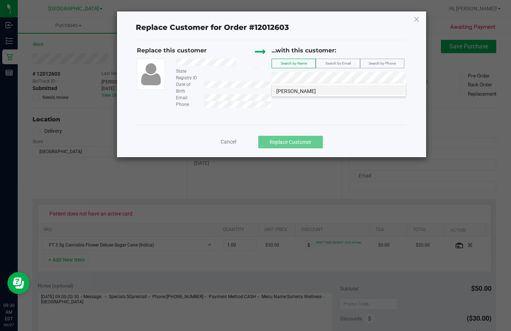
click at [341, 90] on li "[PERSON_NAME]" at bounding box center [339, 90] width 134 height 10
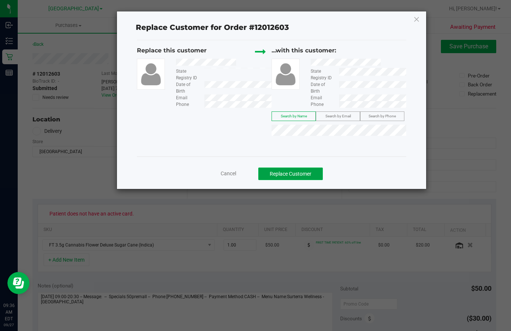
click at [300, 175] on button "Replace Customer" at bounding box center [290, 174] width 65 height 13
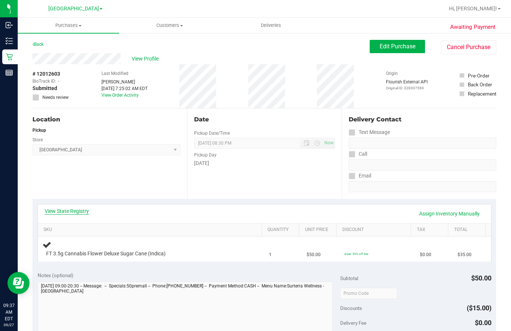
click at [68, 213] on link "View State Registry" at bounding box center [67, 211] width 44 height 7
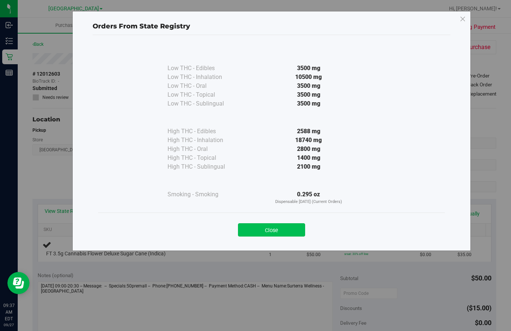
click at [280, 234] on button "Close" at bounding box center [271, 229] width 67 height 13
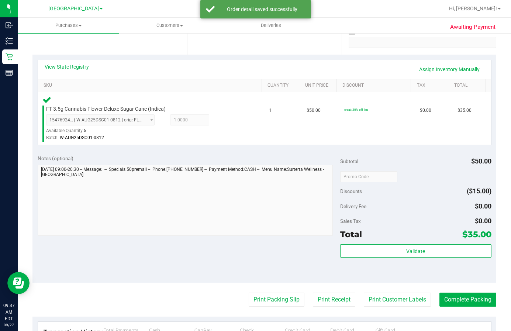
scroll to position [148, 0]
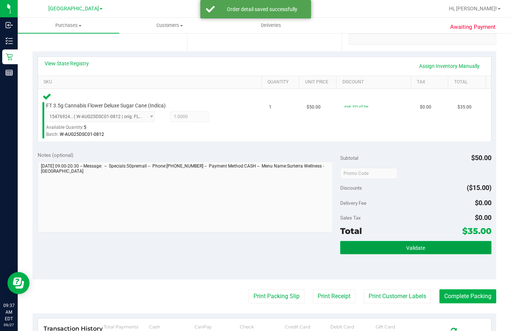
click at [408, 247] on span "Validate" at bounding box center [416, 248] width 19 height 6
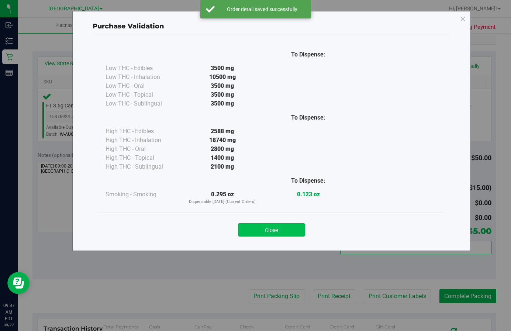
click at [280, 234] on button "Close" at bounding box center [271, 229] width 67 height 13
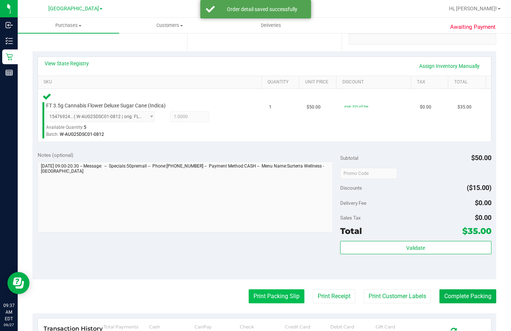
click at [280, 301] on button "Print Packing Slip" at bounding box center [277, 296] width 56 height 14
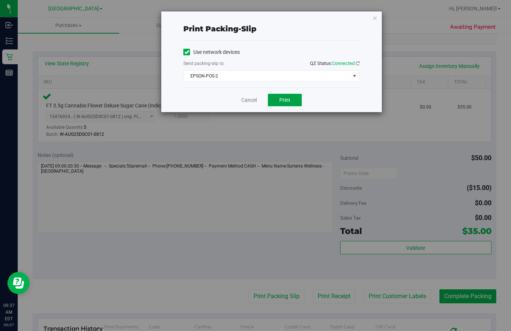
click at [295, 99] on button "Print" at bounding box center [285, 100] width 34 height 13
click at [235, 100] on div "Cancel Print" at bounding box center [272, 100] width 177 height 25
click at [249, 98] on link "Cancel" at bounding box center [249, 100] width 16 height 8
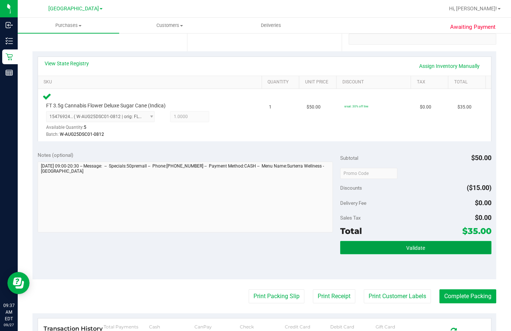
click at [418, 251] on button "Validate" at bounding box center [415, 247] width 151 height 13
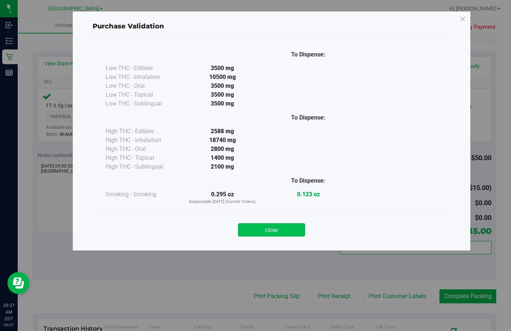
click at [280, 229] on button "Close" at bounding box center [271, 229] width 67 height 13
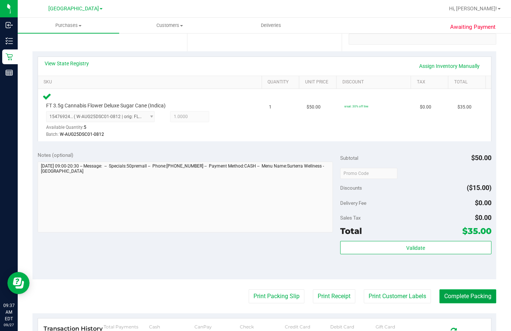
click at [485, 299] on button "Complete Packing" at bounding box center [468, 296] width 57 height 14
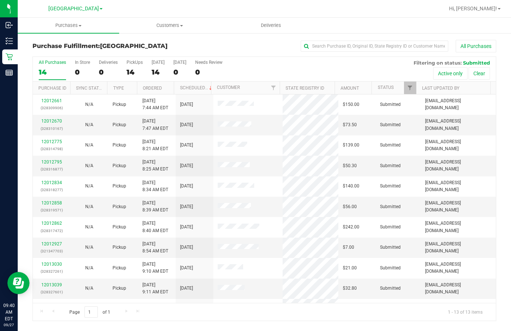
click at [152, 91] on th "Ordered" at bounding box center [155, 88] width 37 height 13
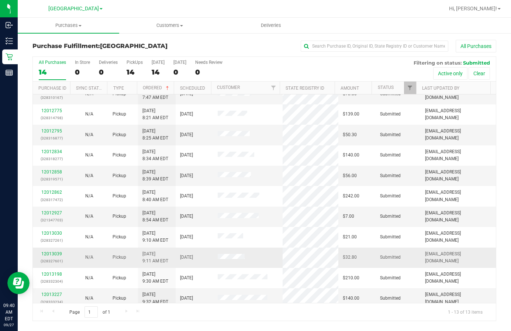
scroll to position [57, 0]
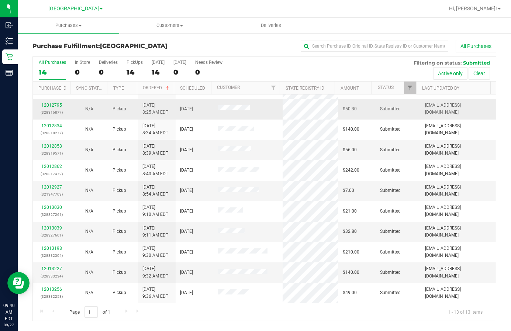
click at [54, 102] on div "12012795 (328316877)" at bounding box center [51, 109] width 29 height 14
click at [55, 105] on link "12012795" at bounding box center [51, 105] width 21 height 5
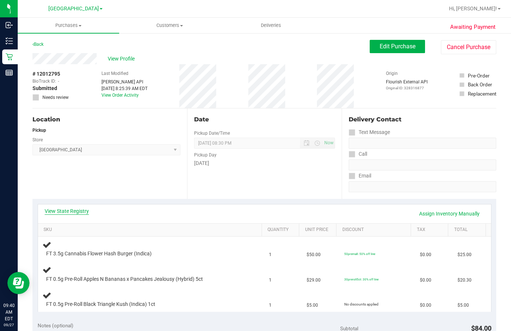
click at [72, 213] on link "View State Registry" at bounding box center [67, 211] width 44 height 7
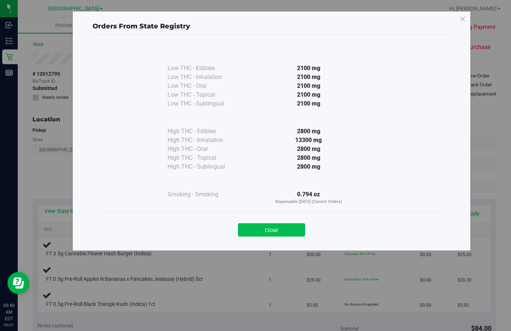
click at [263, 232] on button "Close" at bounding box center [271, 229] width 67 height 13
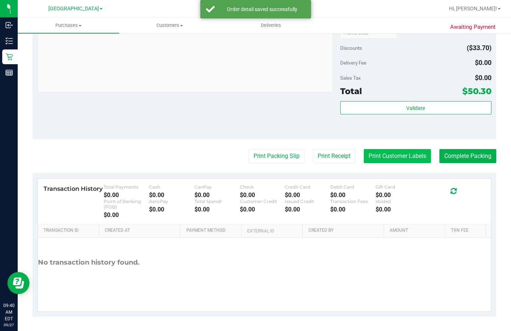
scroll to position [394, 0]
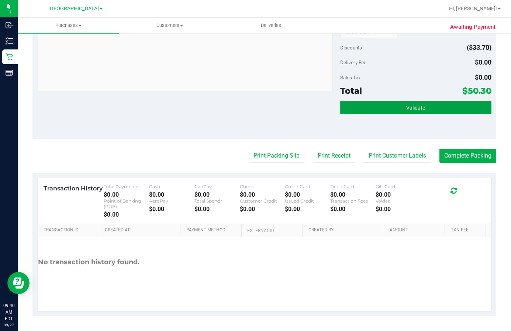
click at [432, 107] on button "Validate" at bounding box center [415, 107] width 151 height 13
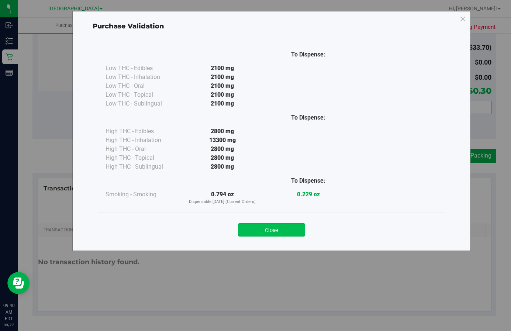
click at [278, 230] on button "Close" at bounding box center [271, 229] width 67 height 13
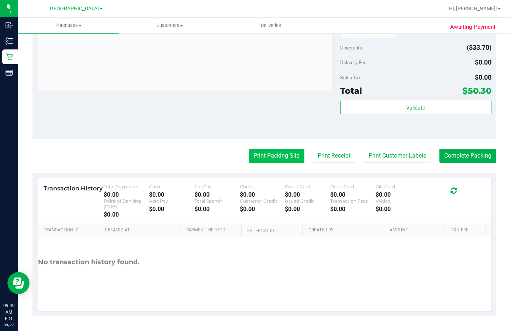
click at [285, 153] on button "Print Packing Slip" at bounding box center [277, 156] width 56 height 14
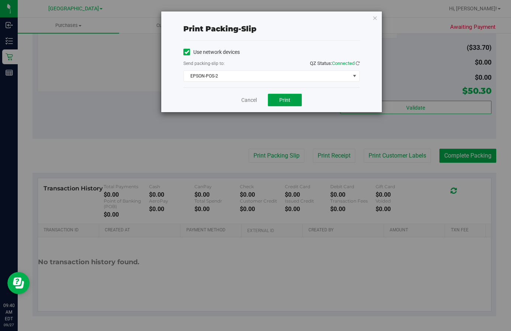
drag, startPoint x: 275, startPoint y: 96, endPoint x: 295, endPoint y: 98, distance: 19.3
click at [275, 96] on button "Print" at bounding box center [285, 100] width 34 height 13
click at [250, 102] on link "Cancel" at bounding box center [249, 100] width 16 height 8
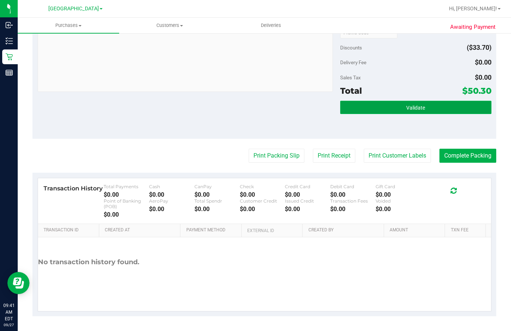
drag, startPoint x: 401, startPoint y: 110, endPoint x: 408, endPoint y: 108, distance: 6.9
click at [402, 110] on button "Validate" at bounding box center [415, 107] width 151 height 13
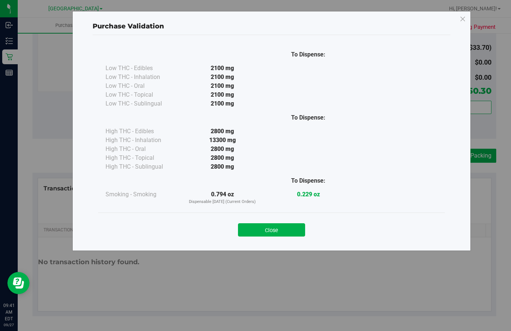
click at [285, 227] on button "Close" at bounding box center [271, 229] width 67 height 13
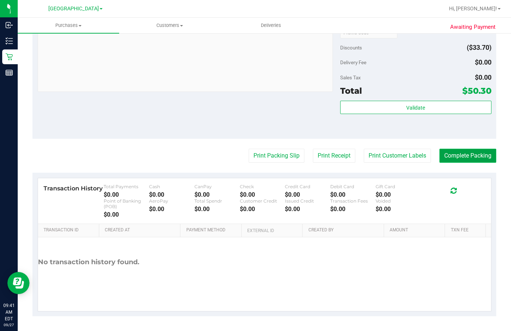
click at [453, 153] on button "Complete Packing" at bounding box center [468, 156] width 57 height 14
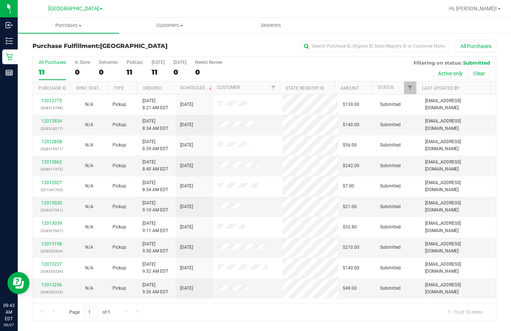
click at [180, 42] on div "Purchase Fulfillment: [GEOGRAPHIC_DATA] All Purchases" at bounding box center [264, 48] width 464 height 16
click at [188, 45] on div "All Purchases" at bounding box center [341, 46] width 309 height 13
click at [149, 89] on link "Ordered" at bounding box center [152, 88] width 19 height 5
click at [193, 47] on div "All Purchases" at bounding box center [341, 46] width 309 height 13
click at [242, 47] on div "All Purchases" at bounding box center [341, 46] width 309 height 13
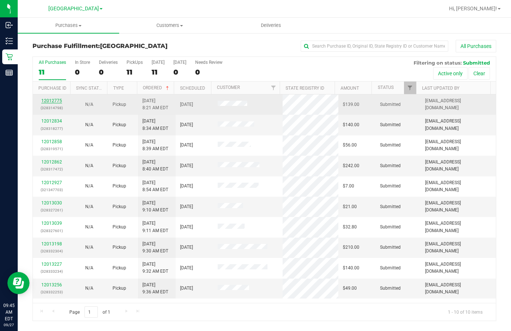
click at [52, 102] on link "12012775" at bounding box center [51, 100] width 21 height 5
click at [52, 101] on link "12012775" at bounding box center [51, 100] width 21 height 5
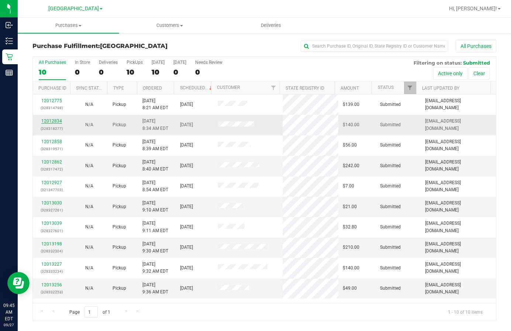
click at [55, 122] on link "12012834" at bounding box center [51, 121] width 21 height 5
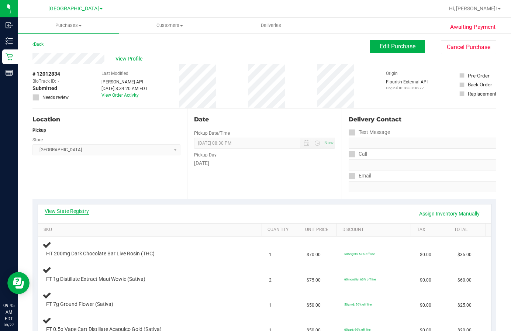
click at [82, 211] on link "View State Registry" at bounding box center [67, 211] width 44 height 7
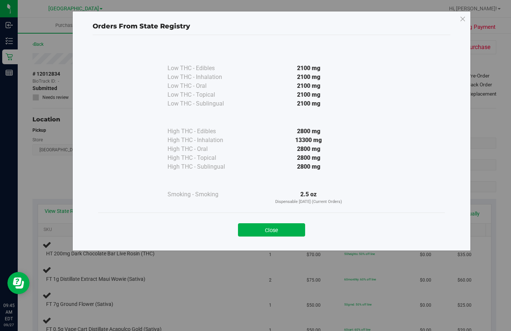
click at [284, 229] on button "Close" at bounding box center [271, 229] width 67 height 13
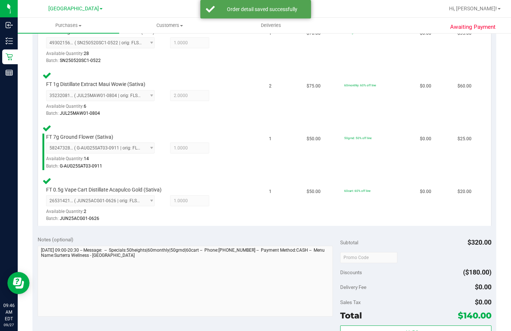
scroll to position [332, 0]
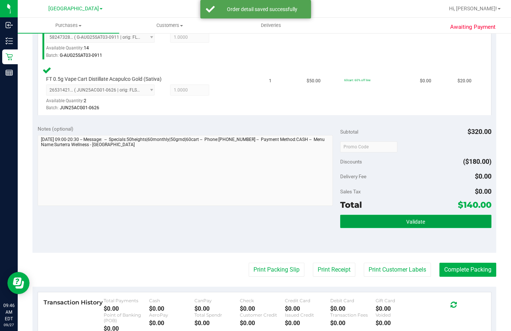
click at [427, 223] on button "Validate" at bounding box center [415, 221] width 151 height 13
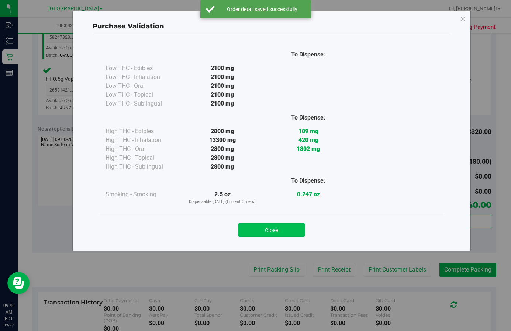
click at [262, 225] on button "Close" at bounding box center [271, 229] width 67 height 13
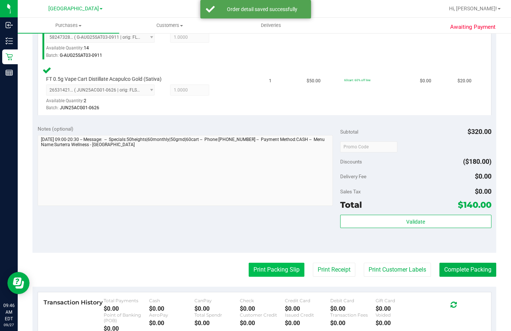
click at [277, 265] on button "Print Packing Slip" at bounding box center [277, 270] width 56 height 14
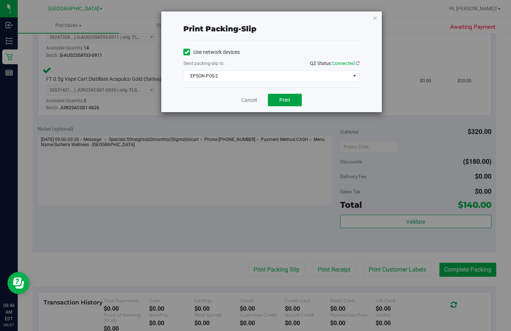
click at [292, 103] on button "Print" at bounding box center [285, 100] width 34 height 13
click at [239, 100] on div "Cancel Print" at bounding box center [272, 100] width 177 height 25
click at [264, 100] on div "Cancel Print" at bounding box center [272, 100] width 177 height 25
click at [254, 101] on link "Cancel" at bounding box center [249, 100] width 16 height 8
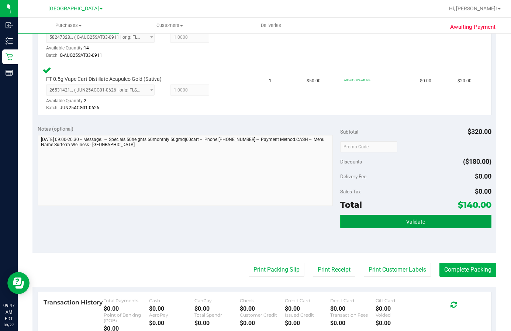
click at [412, 220] on span "Validate" at bounding box center [416, 222] width 19 height 6
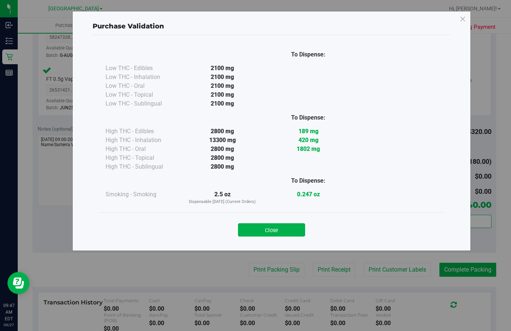
click at [283, 237] on div "Close" at bounding box center [271, 228] width 347 height 30
click at [285, 227] on button "Close" at bounding box center [271, 229] width 67 height 13
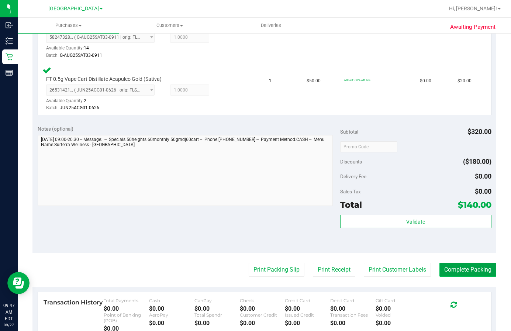
click at [464, 272] on button "Complete Packing" at bounding box center [468, 270] width 57 height 14
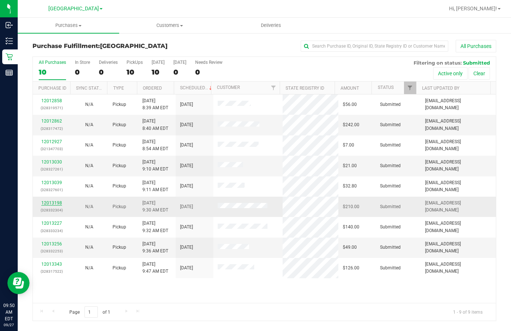
click at [54, 201] on link "12013198" at bounding box center [51, 203] width 21 height 5
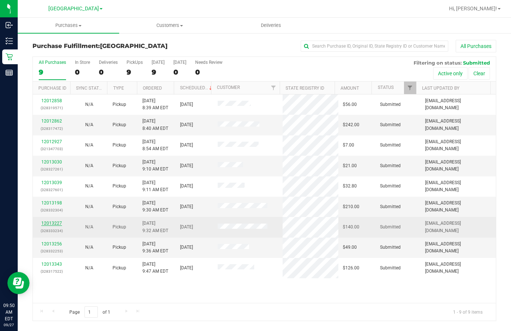
click at [56, 223] on link "12013227" at bounding box center [51, 223] width 21 height 5
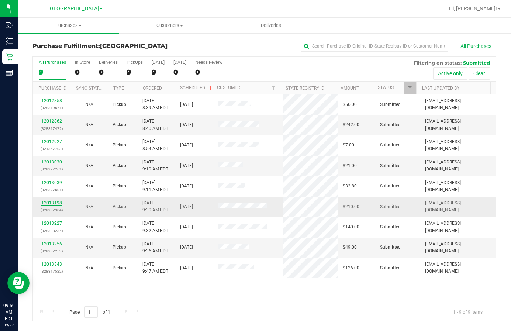
click at [42, 204] on link "12013198" at bounding box center [51, 203] width 21 height 5
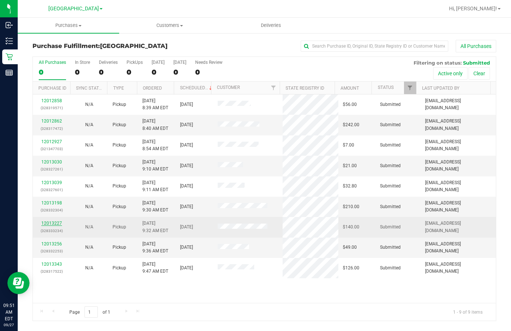
click at [49, 225] on link "12013227" at bounding box center [51, 223] width 21 height 5
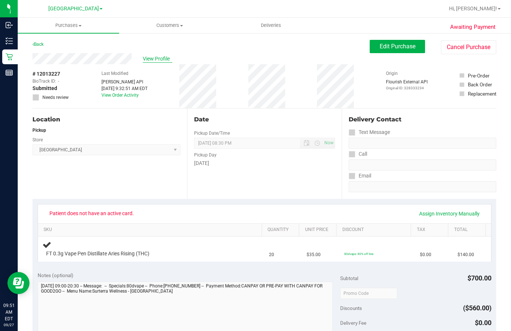
click at [163, 61] on span "View Profile" at bounding box center [158, 59] width 30 height 8
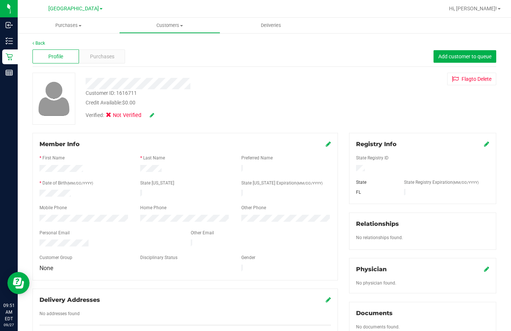
click at [171, 73] on div at bounding box center [199, 81] width 238 height 17
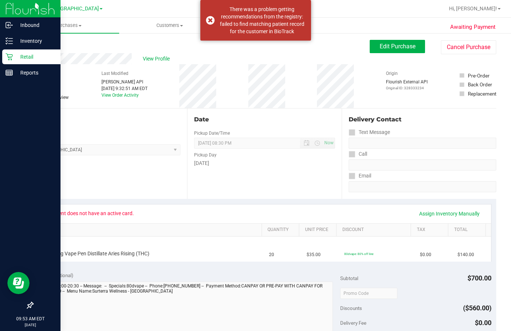
click at [16, 58] on p "Retail" at bounding box center [35, 56] width 44 height 9
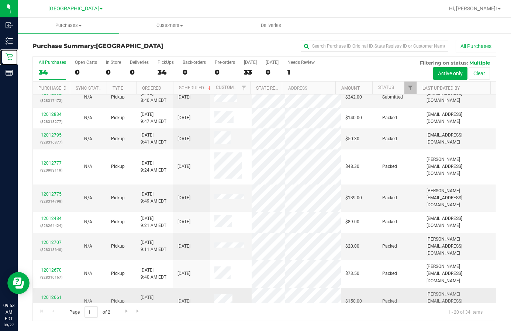
scroll to position [236, 0]
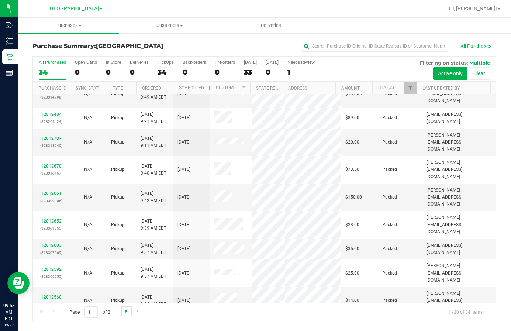
click at [124, 312] on span "Go to the next page" at bounding box center [127, 311] width 6 height 6
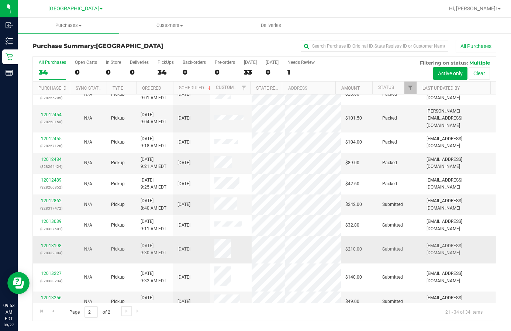
scroll to position [106, 0]
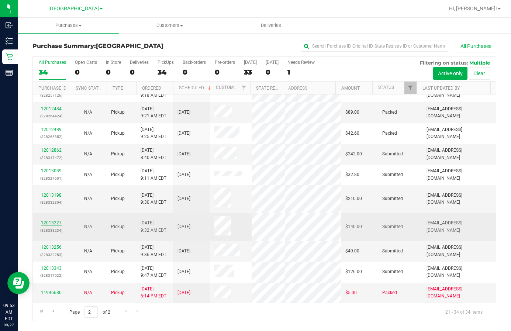
click at [55, 226] on link "12013227" at bounding box center [51, 222] width 21 height 5
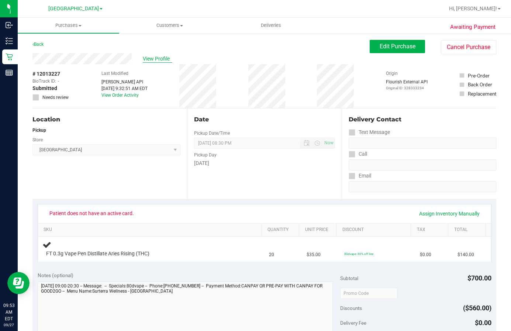
click at [160, 61] on span "View Profile" at bounding box center [158, 59] width 30 height 8
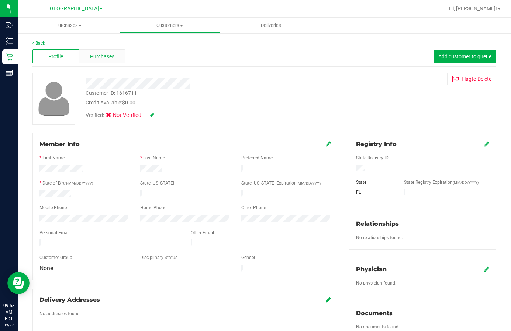
click at [104, 57] on span "Purchases" at bounding box center [102, 57] width 24 height 8
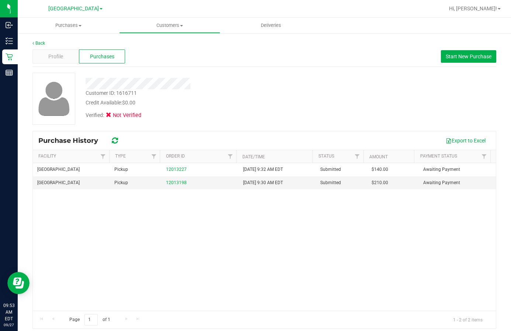
click at [184, 217] on div "Lakeland WC Pickup 12013227 [DATE] 9:32 AM EDT Submitted $140.00 Awaiting Payme…" at bounding box center [264, 237] width 463 height 148
click at [226, 96] on div "Customer ID: 1616711 Credit Available: $0.00" at bounding box center [199, 97] width 238 height 17
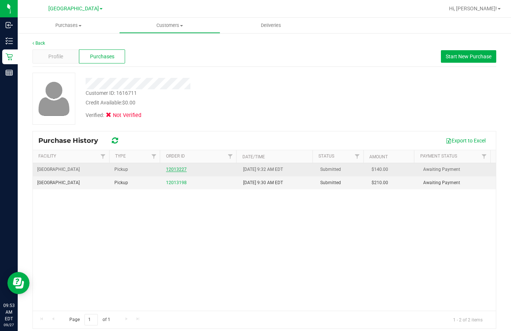
click at [173, 169] on link "12013227" at bounding box center [176, 169] width 21 height 5
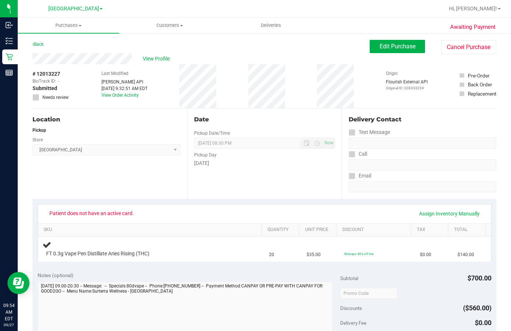
drag, startPoint x: 133, startPoint y: 61, endPoint x: 149, endPoint y: 48, distance: 20.4
click at [149, 48] on div "Back Edit Purchase Cancel Purchase" at bounding box center [264, 46] width 464 height 13
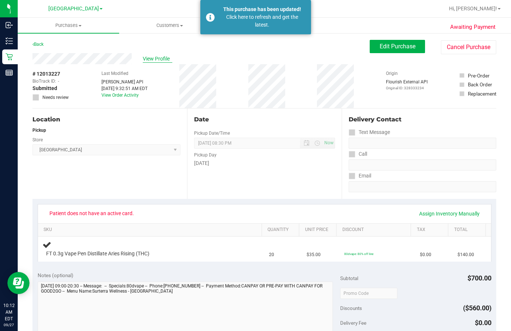
click at [167, 59] on span "View Profile" at bounding box center [158, 59] width 30 height 8
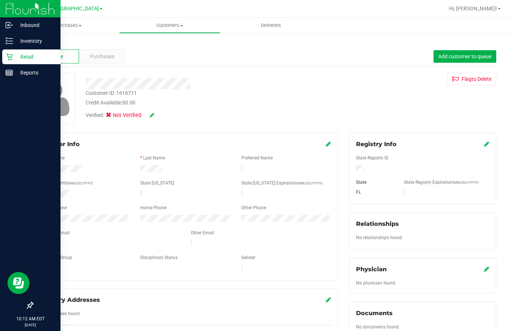
click at [16, 58] on p "Retail" at bounding box center [35, 56] width 44 height 9
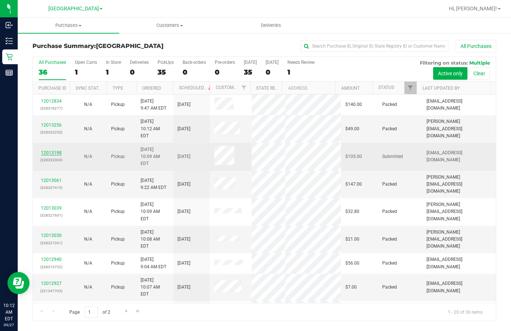
click at [47, 150] on link "12013198" at bounding box center [51, 152] width 21 height 5
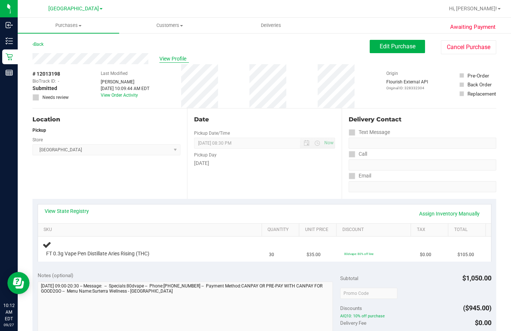
click at [168, 55] on span "View Profile" at bounding box center [175, 59] width 30 height 8
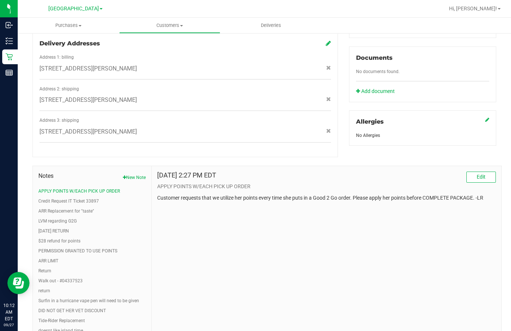
scroll to position [258, 0]
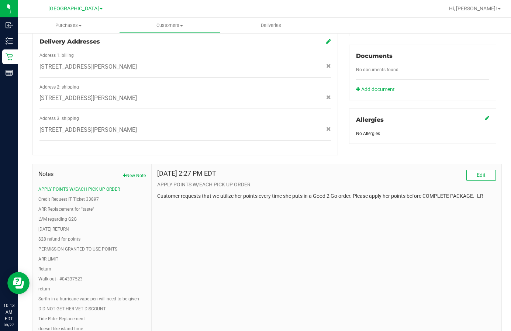
click at [255, 237] on div "[DATE] 2:27 PM EDT Edit APPLY POINTS W/EACH PICK UP ORDER Customer requests tha…" at bounding box center [327, 262] width 350 height 197
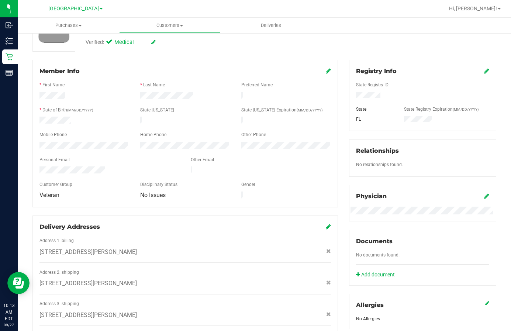
scroll to position [0, 0]
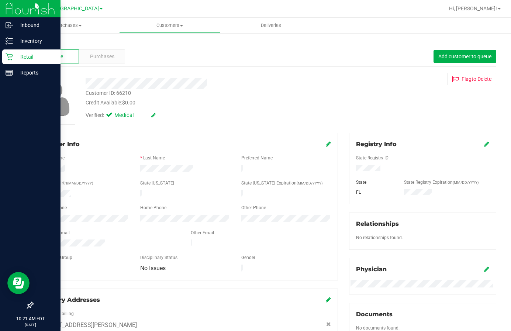
click at [35, 62] on div "Retail" at bounding box center [31, 56] width 58 height 15
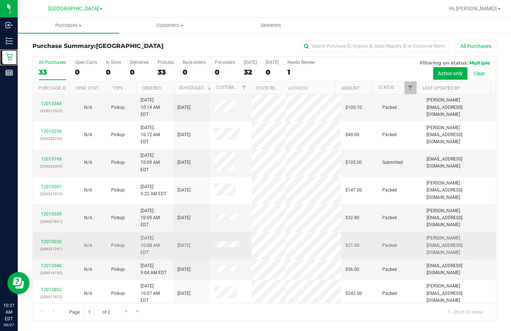
scroll to position [14, 0]
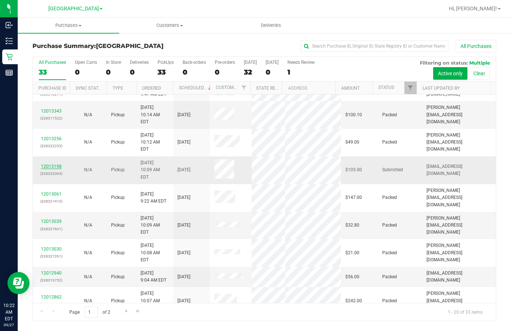
click at [50, 164] on link "12013198" at bounding box center [51, 166] width 21 height 5
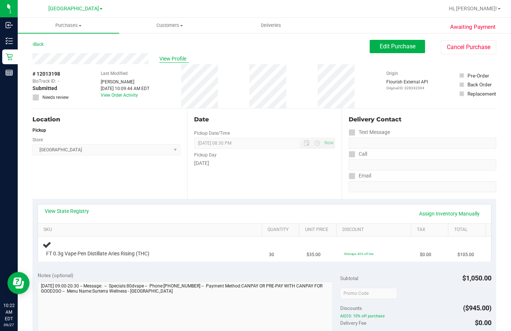
click at [166, 61] on span "View Profile" at bounding box center [175, 59] width 30 height 8
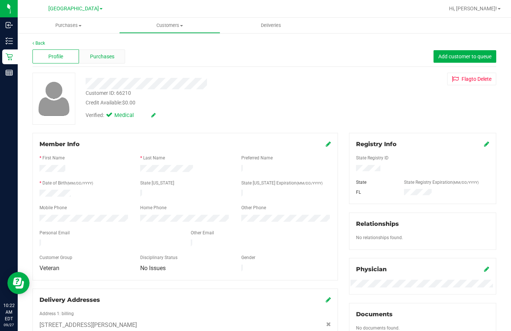
click at [97, 59] on span "Purchases" at bounding box center [102, 57] width 24 height 8
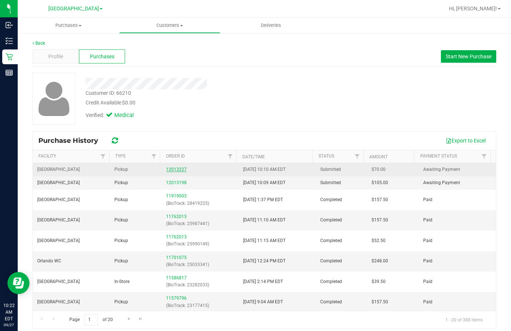
click at [171, 171] on link "12013227" at bounding box center [176, 169] width 21 height 5
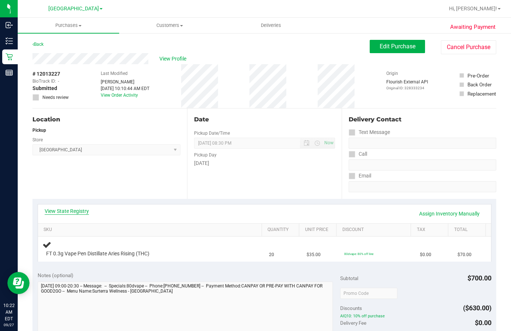
click at [70, 208] on link "View State Registry" at bounding box center [67, 211] width 44 height 7
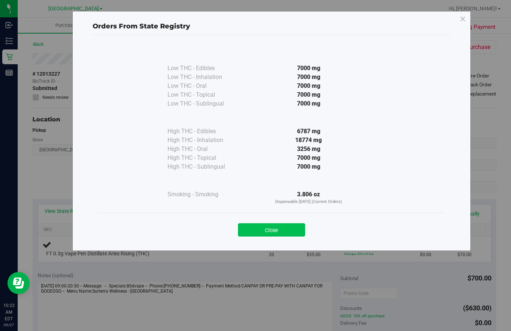
click at [289, 227] on button "Close" at bounding box center [271, 229] width 67 height 13
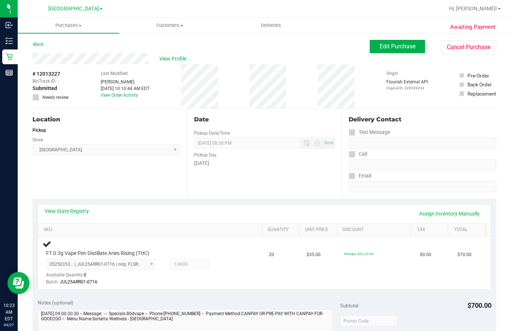
click at [240, 154] on div "Pickup Day" at bounding box center [264, 154] width 141 height 11
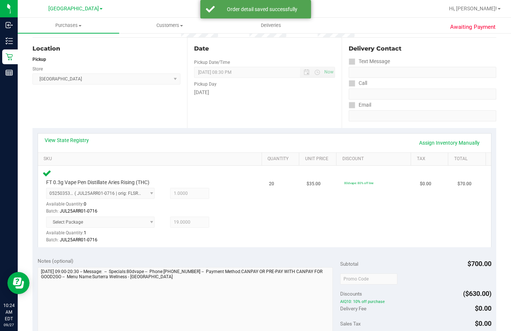
scroll to position [222, 0]
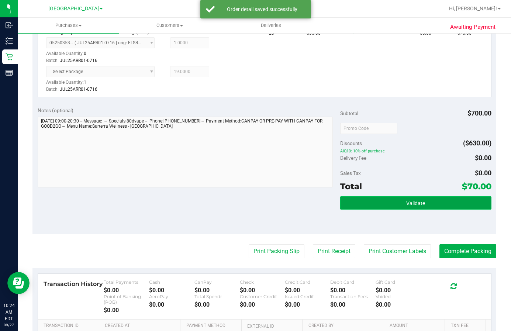
click at [439, 203] on button "Validate" at bounding box center [415, 202] width 151 height 13
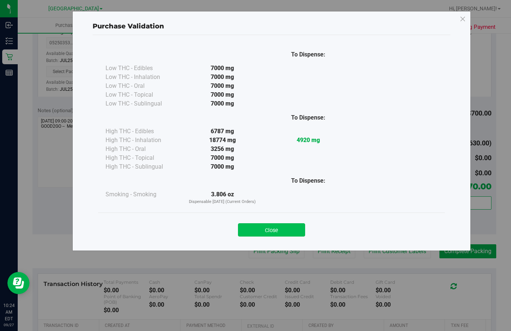
click at [277, 223] on button "Close" at bounding box center [271, 229] width 67 height 13
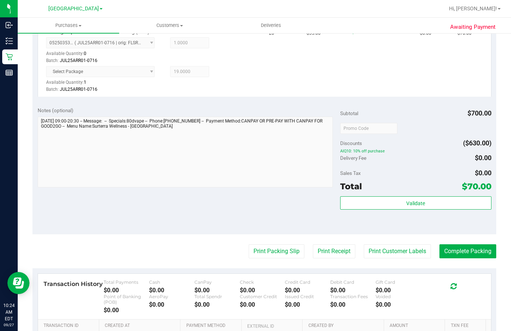
drag, startPoint x: 274, startPoint y: 247, endPoint x: 276, endPoint y: 225, distance: 23.0
click at [277, 233] on purchase-details "Back Edit Purchase Cancel Purchase View Profile # 12013227 BioTrack ID: - Submi…" at bounding box center [264, 115] width 464 height 594
click at [286, 246] on button "Print Packing Slip" at bounding box center [277, 251] width 56 height 14
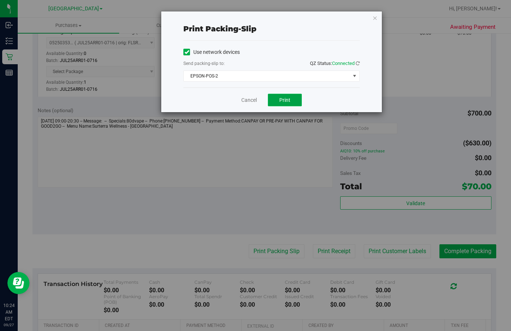
click at [287, 98] on span "Print" at bounding box center [285, 100] width 11 height 6
click at [247, 98] on link "Cancel" at bounding box center [249, 100] width 16 height 8
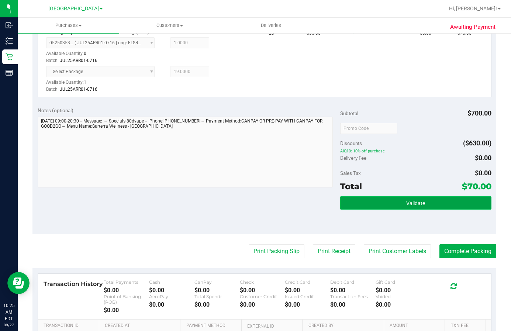
click at [431, 208] on button "Validate" at bounding box center [415, 202] width 151 height 13
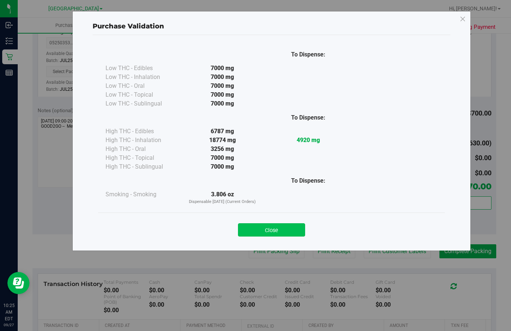
click at [285, 228] on button "Close" at bounding box center [271, 229] width 67 height 13
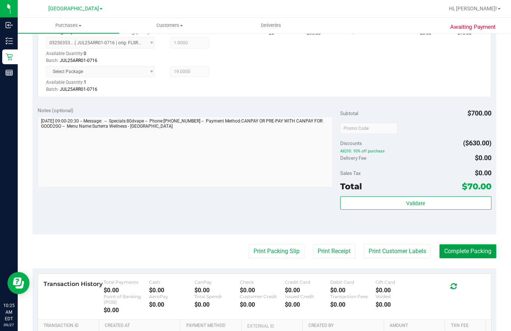
click at [478, 252] on button "Complete Packing" at bounding box center [468, 251] width 57 height 14
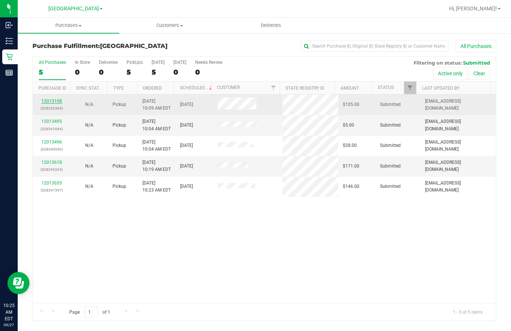
click at [54, 100] on link "12013198" at bounding box center [51, 101] width 21 height 5
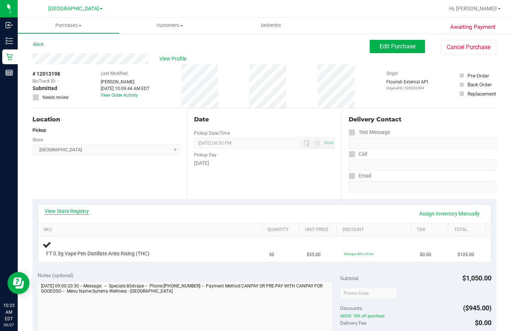
click at [73, 212] on link "View State Registry" at bounding box center [67, 211] width 44 height 7
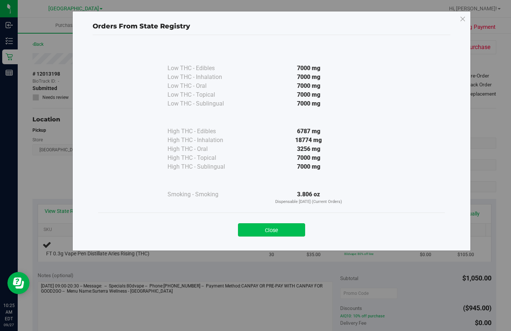
click at [290, 232] on button "Close" at bounding box center [271, 229] width 67 height 13
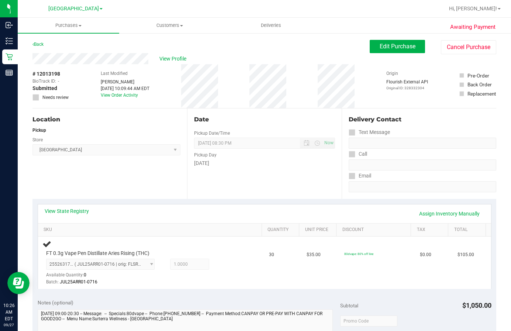
click at [206, 149] on div "Pickup Day" at bounding box center [264, 154] width 141 height 11
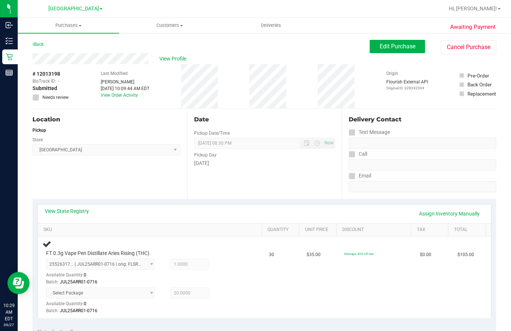
click at [148, 174] on div "Location Pickup Store Lakeland WC Select Store [PERSON_NAME][GEOGRAPHIC_DATA] […" at bounding box center [109, 154] width 155 height 90
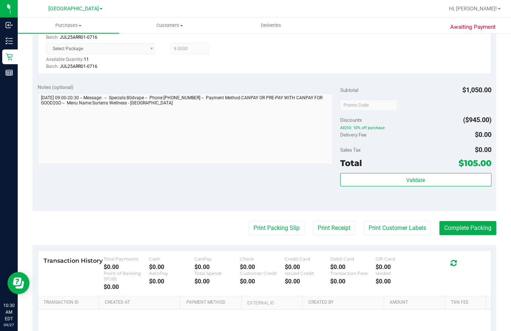
scroll to position [346, 0]
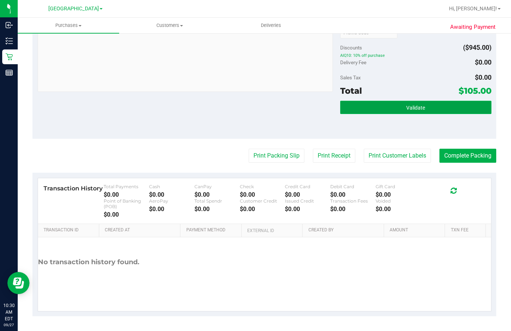
click at [373, 111] on button "Validate" at bounding box center [415, 107] width 151 height 13
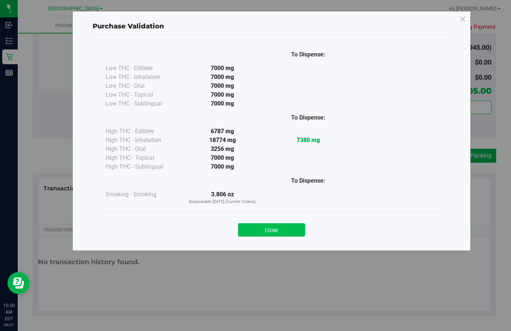
click at [295, 227] on button "Close" at bounding box center [271, 229] width 67 height 13
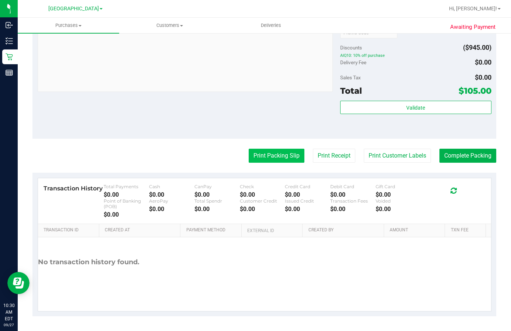
click at [261, 158] on button "Print Packing Slip" at bounding box center [277, 156] width 56 height 14
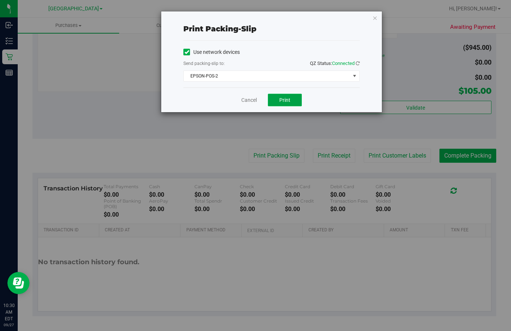
click at [290, 100] on span "Print" at bounding box center [285, 100] width 11 height 6
click at [255, 99] on link "Cancel" at bounding box center [249, 100] width 16 height 8
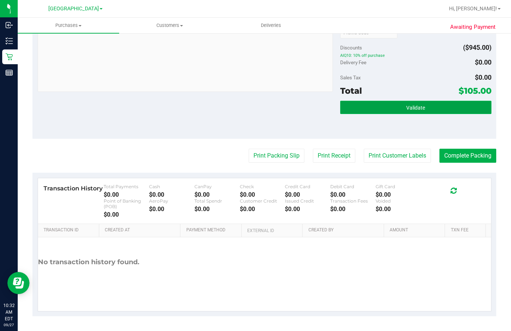
click at [433, 112] on button "Validate" at bounding box center [415, 107] width 151 height 13
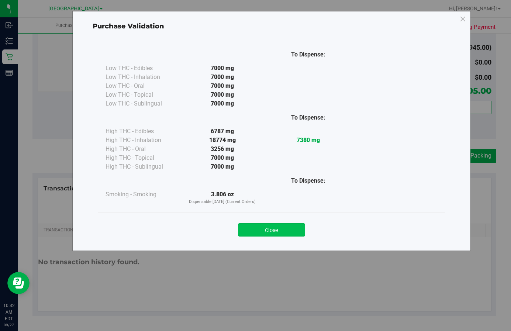
click at [290, 224] on button "Close" at bounding box center [271, 229] width 67 height 13
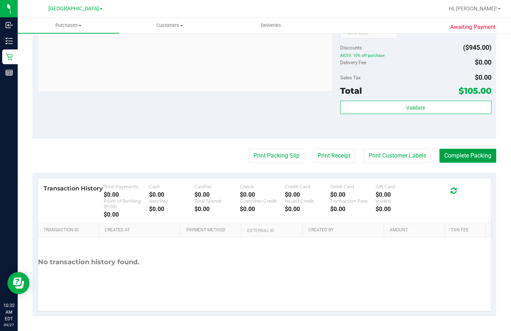
click at [473, 152] on button "Complete Packing" at bounding box center [468, 156] width 57 height 14
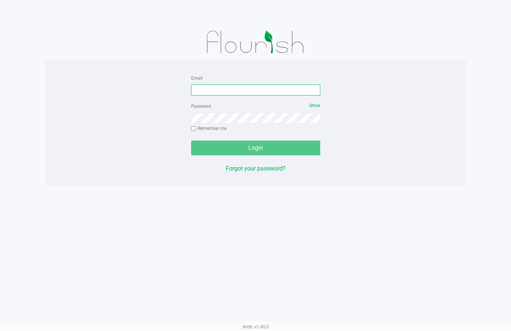
click at [229, 88] on input "Email" at bounding box center [255, 90] width 129 height 11
type input "[PERSON_NAME][EMAIL_ADDRESS][DOMAIN_NAME]"
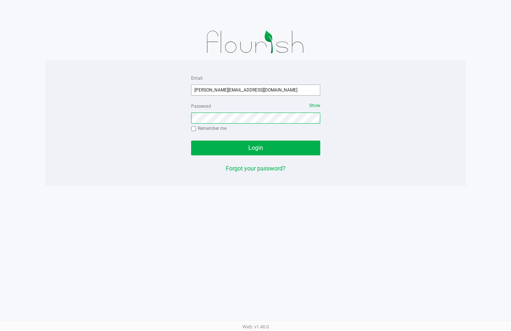
click at [191, 141] on button "Login" at bounding box center [255, 148] width 129 height 15
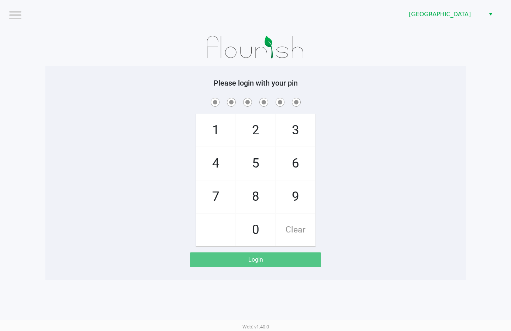
click at [453, 179] on div "1 4 7 2 5 8 0 3 6 9 Clear" at bounding box center [255, 171] width 421 height 150
checkbox input "true"
checkbox input "false"
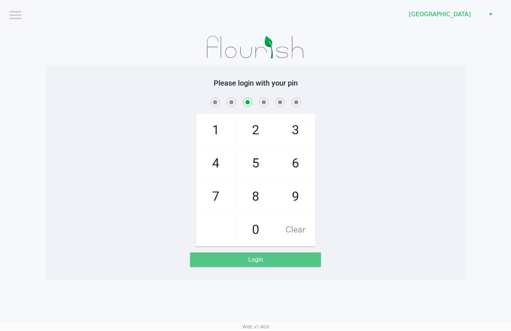
checkbox input "false"
checkbox input "true"
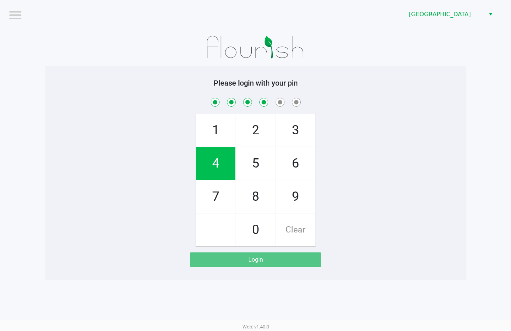
checkbox input "true"
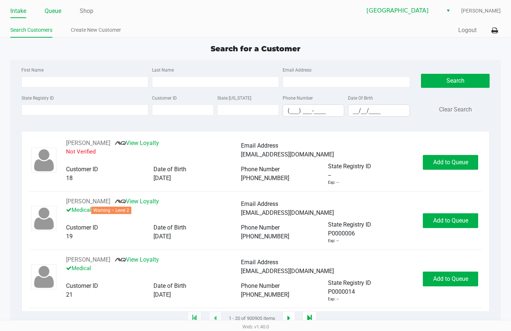
click at [60, 11] on link "Queue" at bounding box center [53, 11] width 17 height 10
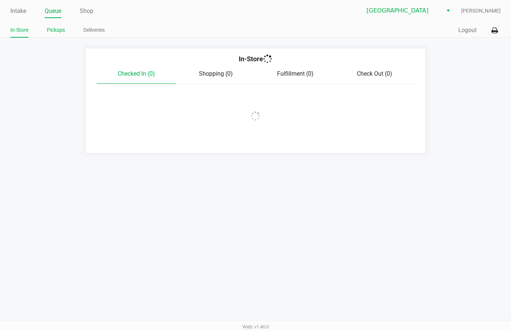
click at [52, 30] on link "Pickups" at bounding box center [56, 29] width 18 height 9
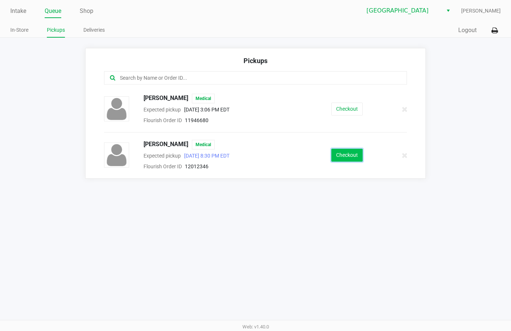
click at [351, 156] on button "Checkout" at bounding box center [347, 155] width 31 height 13
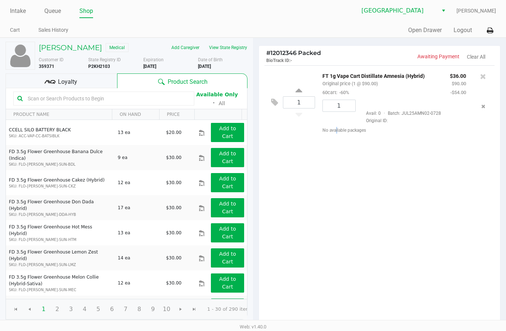
click at [336, 259] on div "1 FT 1g Vape Cart Distillate Amnesia (Hybrid) Original price (1 @ $90.00) 60car…" at bounding box center [379, 195] width 241 height 260
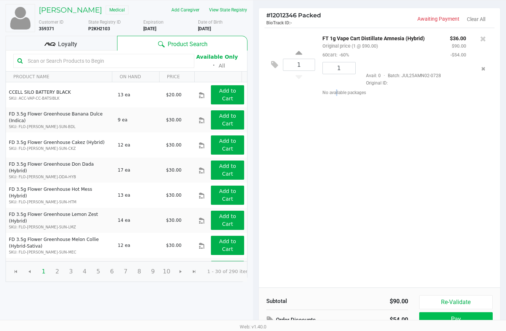
scroll to position [76, 0]
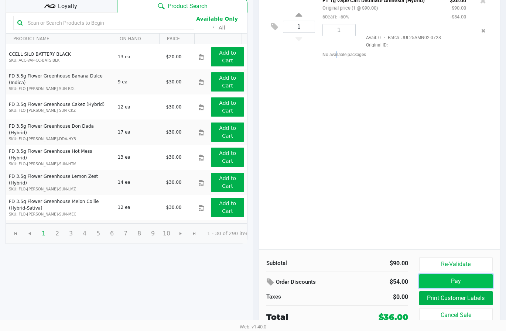
click at [443, 278] on button "Pay" at bounding box center [455, 281] width 73 height 14
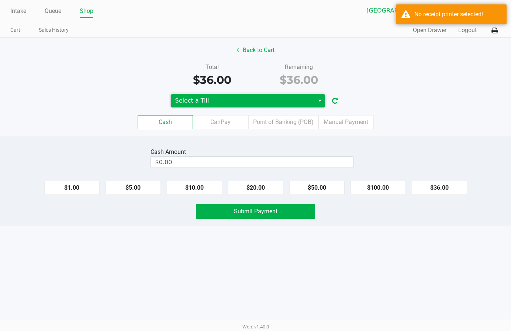
click at [230, 100] on span "Select a Till" at bounding box center [242, 100] width 135 height 9
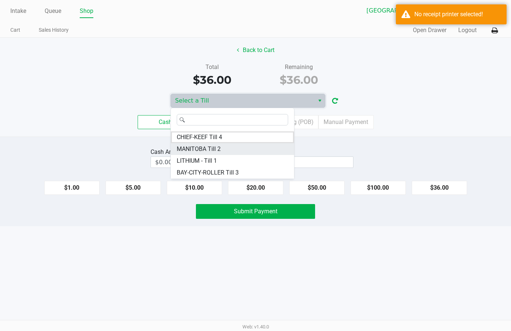
click at [206, 146] on span "MANITOBA Till 2" at bounding box center [199, 149] width 44 height 9
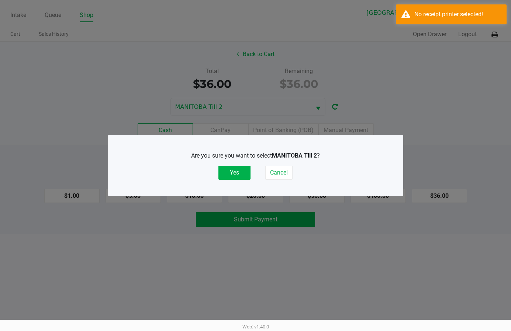
click at [232, 165] on div "Are you sure you want to select MANITOBA Till 2 ? Yes Cancel" at bounding box center [255, 165] width 265 height 28
click at [226, 175] on button "Yes" at bounding box center [235, 173] width 32 height 14
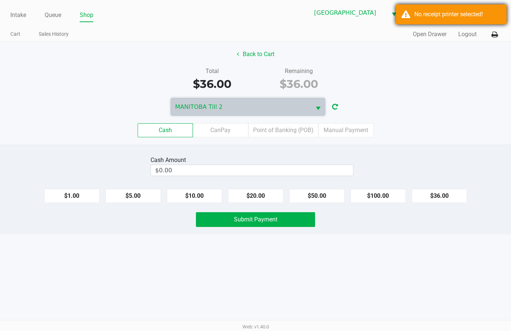
click at [423, 22] on div "No receipt printer selected!" at bounding box center [451, 14] width 111 height 20
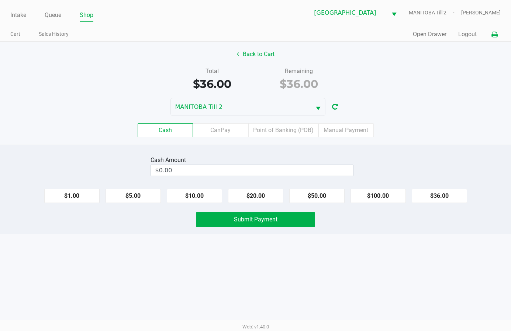
click at [496, 34] on button at bounding box center [495, 35] width 12 height 14
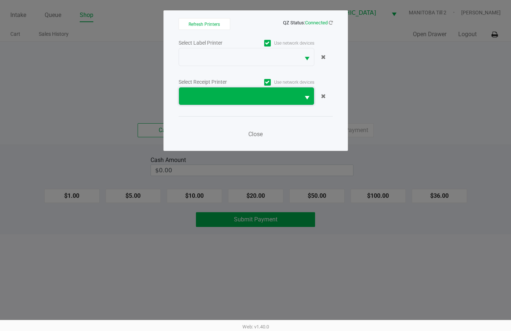
click at [277, 93] on span at bounding box center [240, 96] width 112 height 9
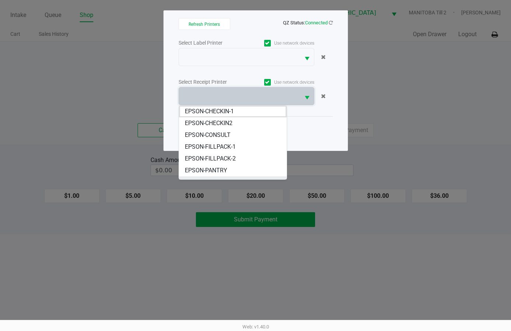
scroll to position [44, 0]
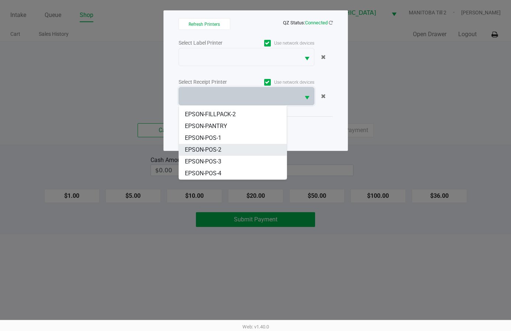
click at [226, 150] on li "EPSON-POS-2" at bounding box center [233, 150] width 108 height 12
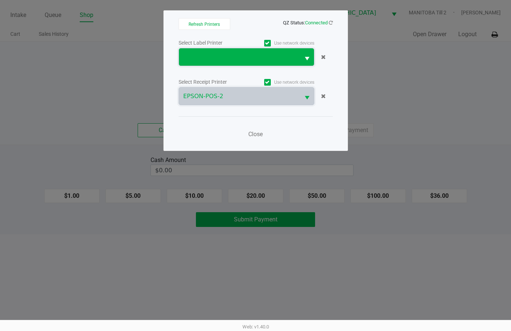
click at [218, 53] on span at bounding box center [240, 57] width 112 height 9
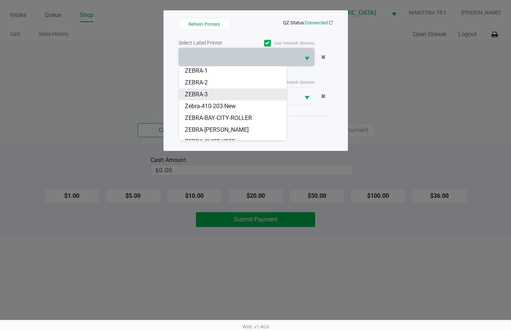
scroll to position [21, 0]
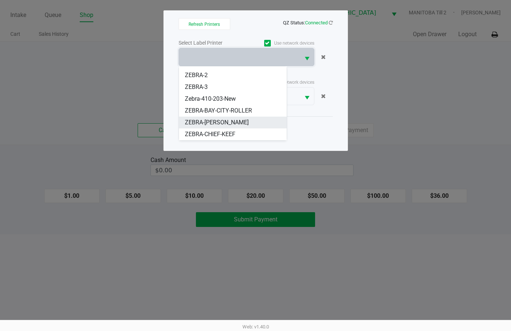
click at [210, 123] on span "ZEBRA-BOBBY" at bounding box center [217, 122] width 64 height 9
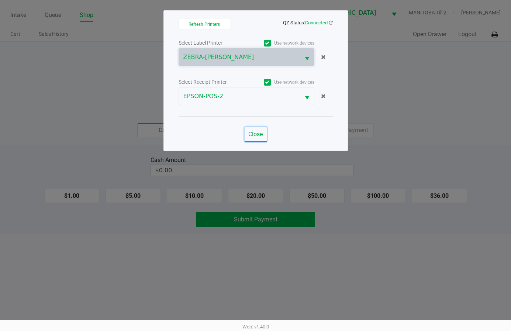
click at [256, 131] on span "Close" at bounding box center [256, 134] width 14 height 7
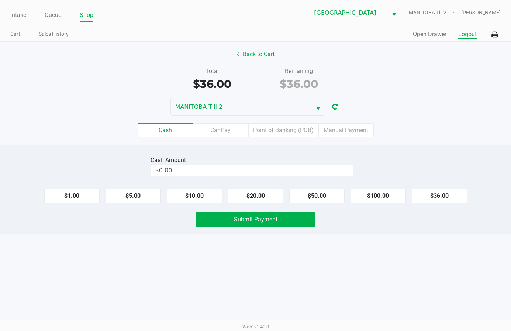
click at [472, 35] on button "Logout" at bounding box center [468, 34] width 18 height 9
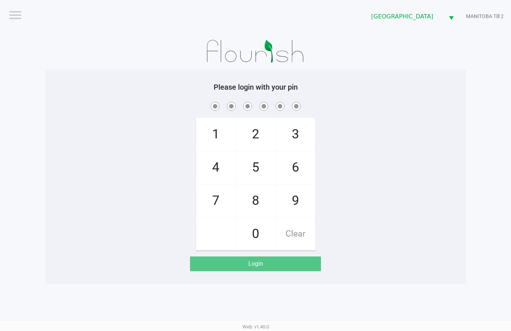
click at [337, 70] on div "Please login with your pin 1 4 7 2 5 8 0 3 6 9 Clear Login" at bounding box center [255, 177] width 421 height 215
checkbox input "true"
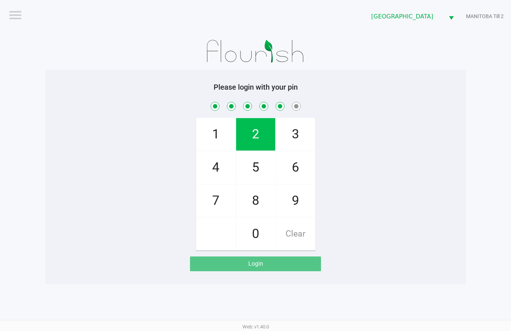
checkbox input "true"
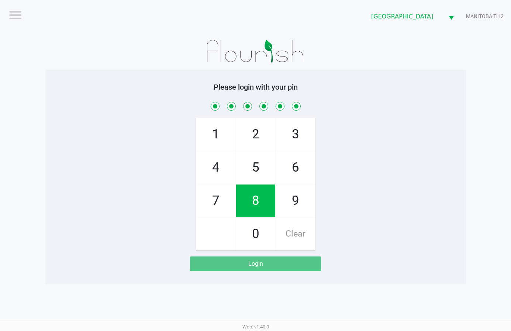
checkbox input "true"
